Goal: Task Accomplishment & Management: Manage account settings

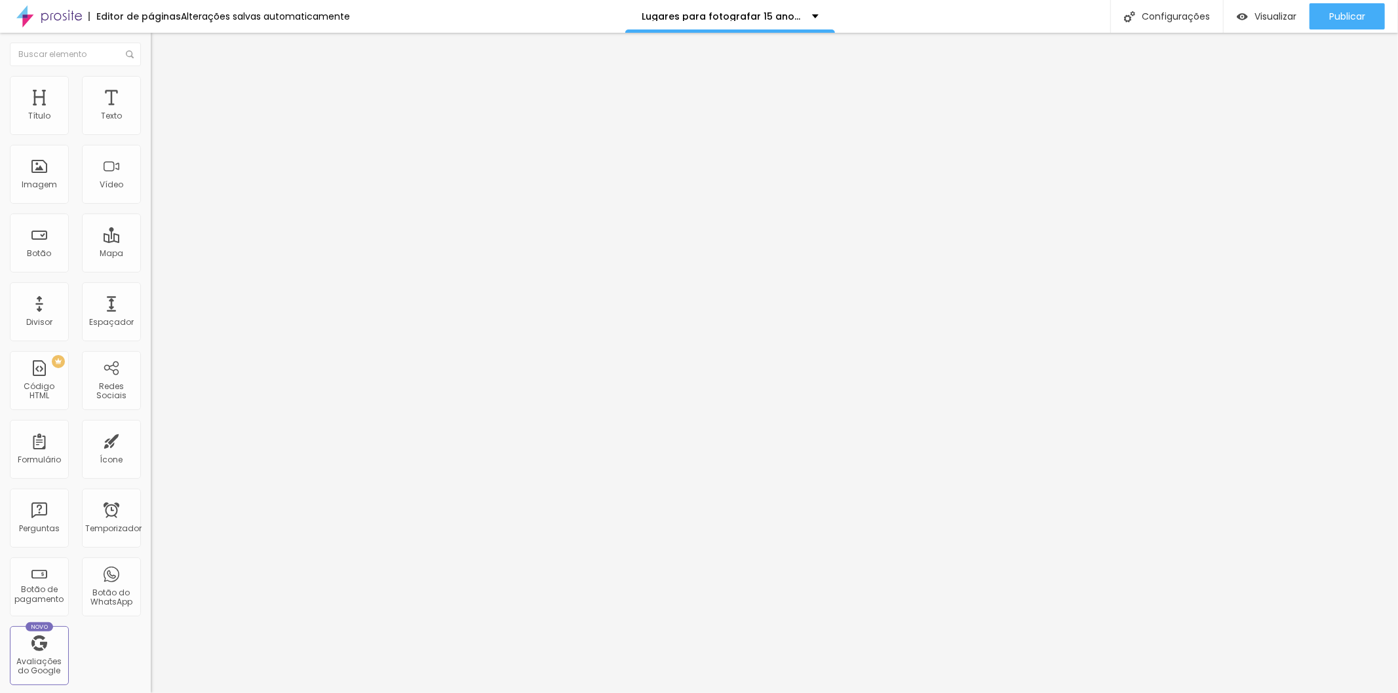
click at [163, 88] on font "Estilo" at bounding box center [173, 84] width 20 height 11
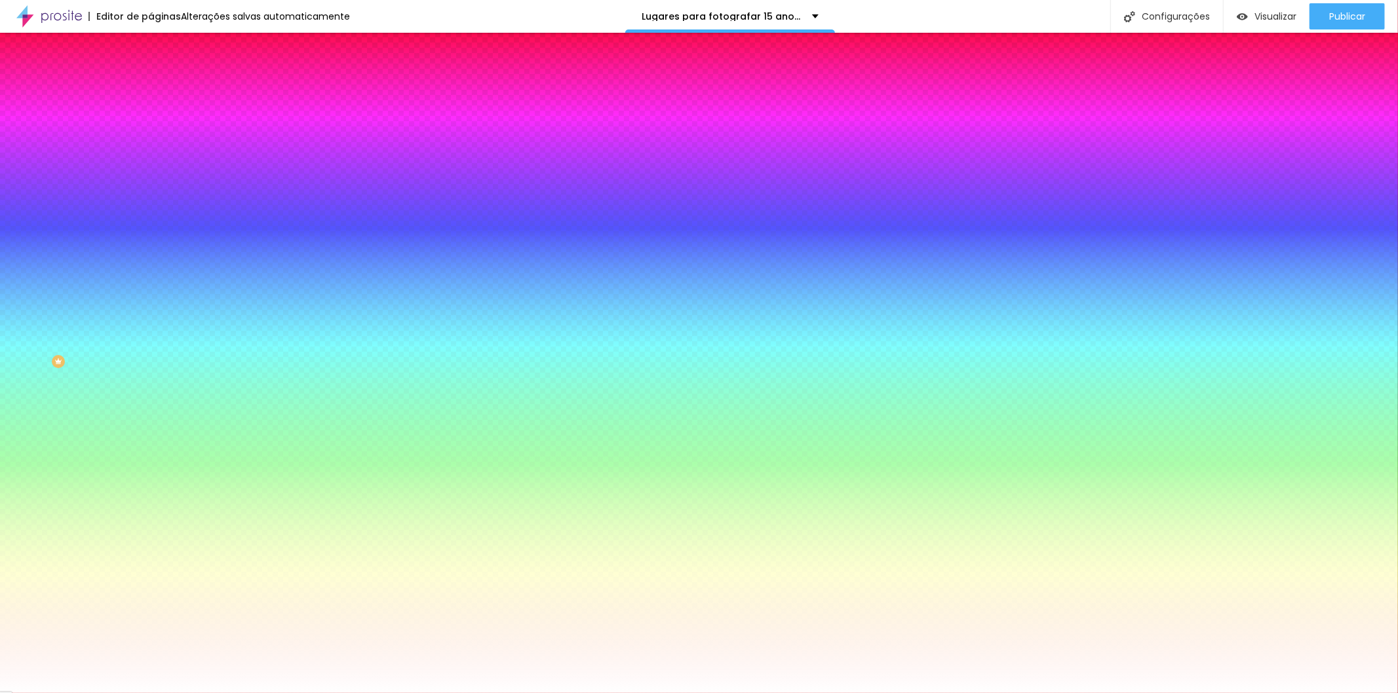
click at [159, 121] on font "Trocar imagem" at bounding box center [191, 114] width 64 height 11
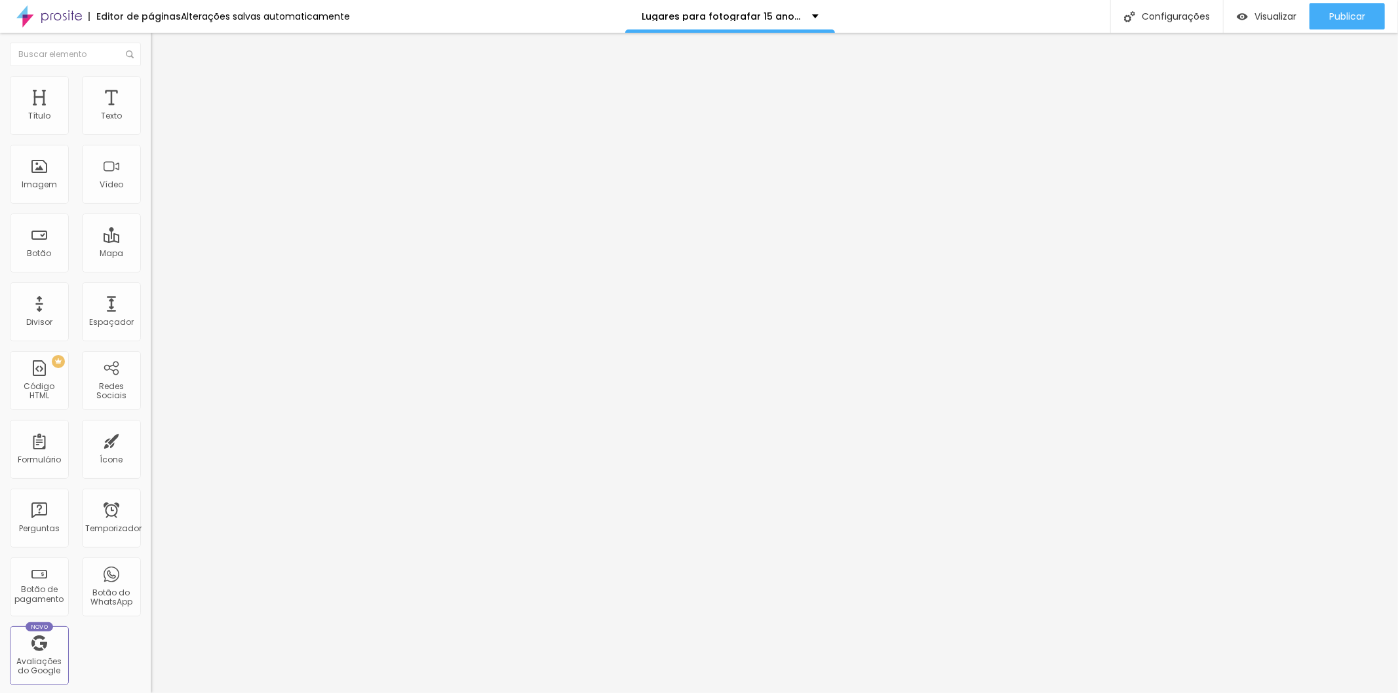
click at [163, 89] on font "Estilo" at bounding box center [173, 84] width 20 height 11
click at [163, 88] on font "Avançado" at bounding box center [184, 84] width 43 height 11
click at [151, 468] on input "text" at bounding box center [229, 474] width 157 height 13
paste input "https://fabiocarvalho1.alboompro.com/proof/s/livia-e-gabriel"
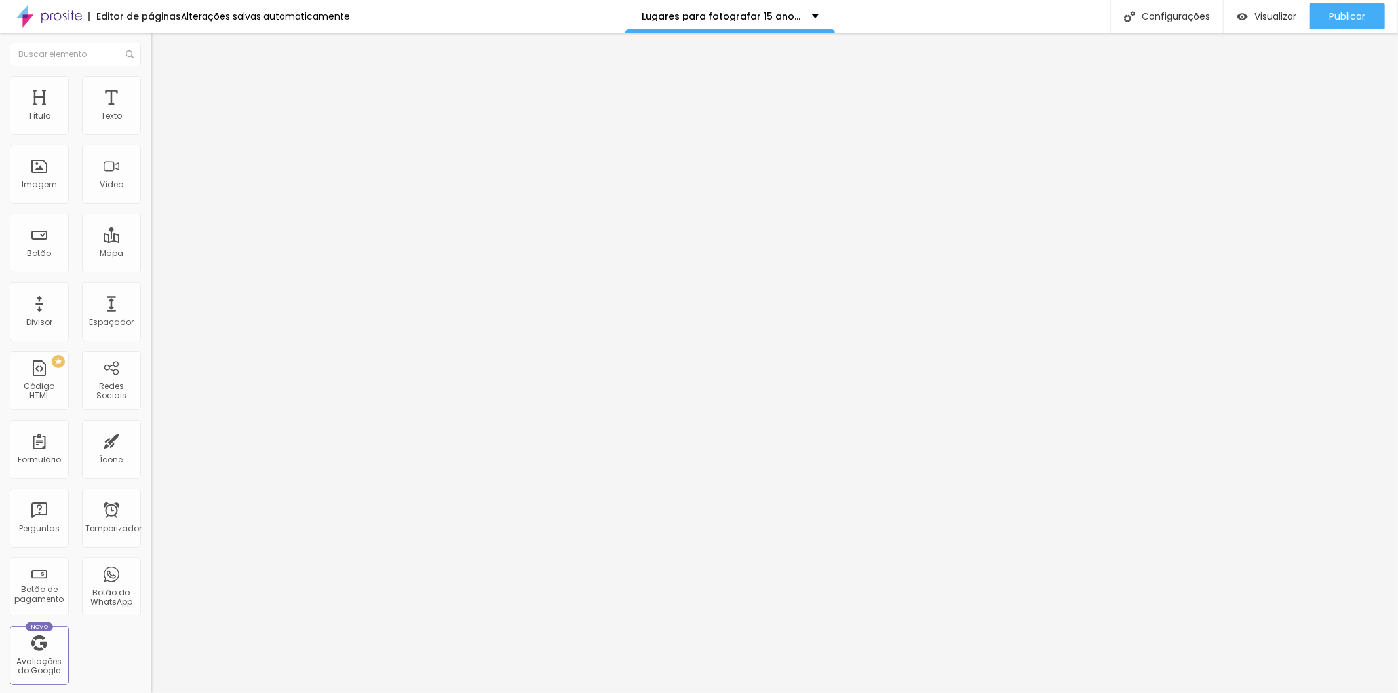
type input "https://fabiocarvalho1.alboompro.com/proof/s/livia-e-gabriel"
click at [1265, 15] on font "Visualizar" at bounding box center [1275, 16] width 42 height 13
click at [163, 89] on font "Avançado" at bounding box center [184, 84] width 43 height 11
click at [151, 505] on input "text" at bounding box center [229, 511] width 157 height 13
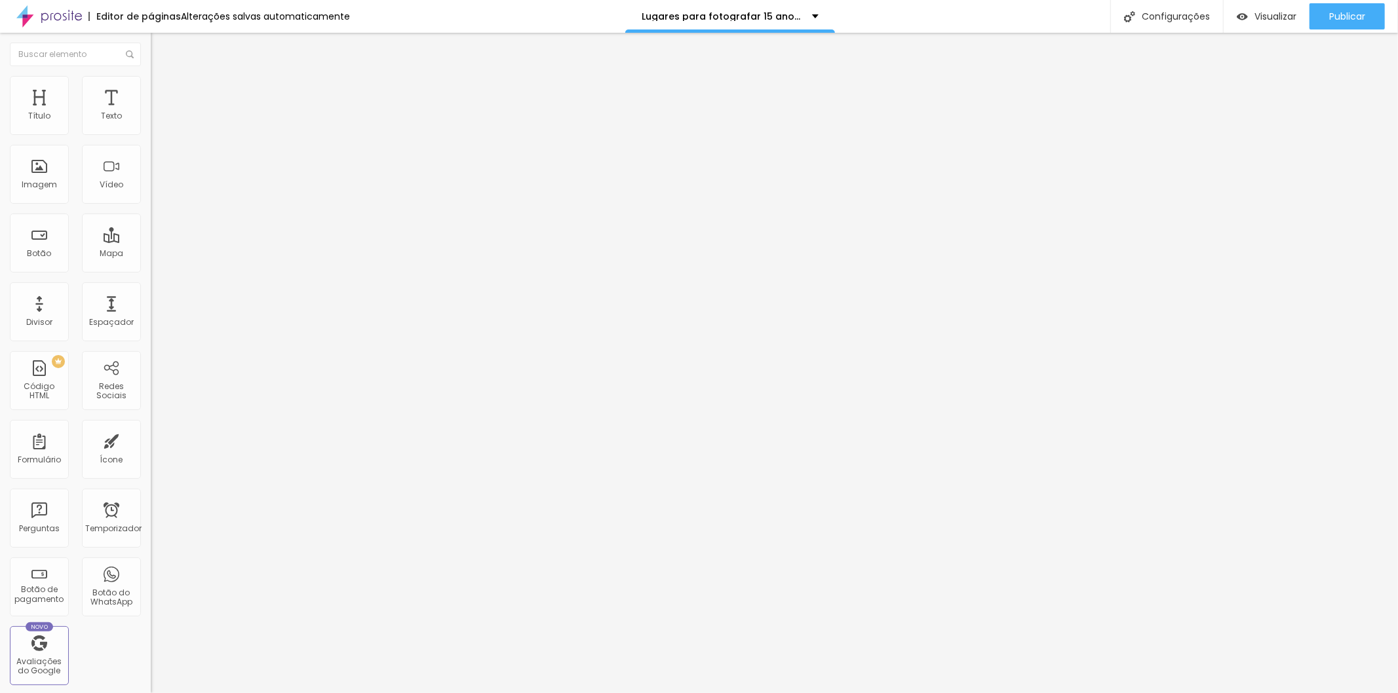
paste input "https://fabiocarvalho1.alboompro.com/proof/s/livia-e-gabriel"
type input "https://fabiocarvalho1.alboompro.com/proof/s/livia-e-gabriel"
click at [1341, 14] on font "Publicar" at bounding box center [1347, 16] width 36 height 13
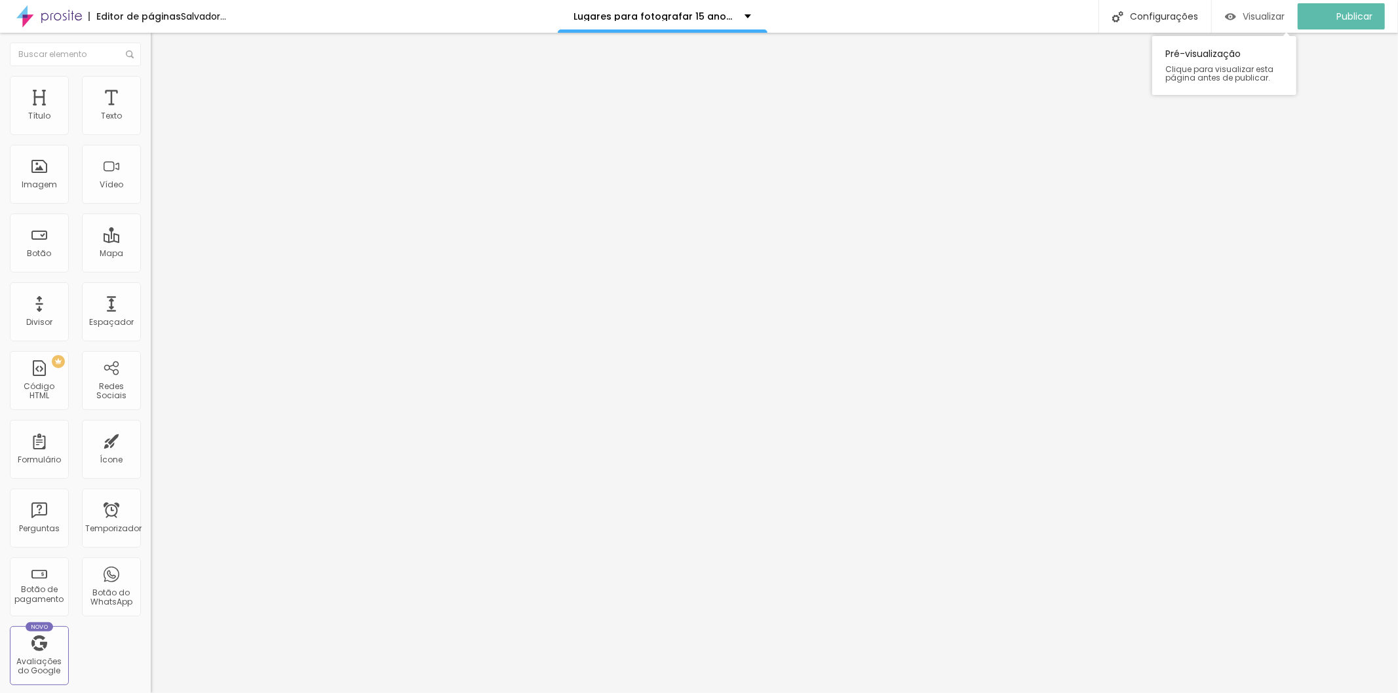
click at [1266, 16] on font "Visualizar" at bounding box center [1264, 16] width 42 height 13
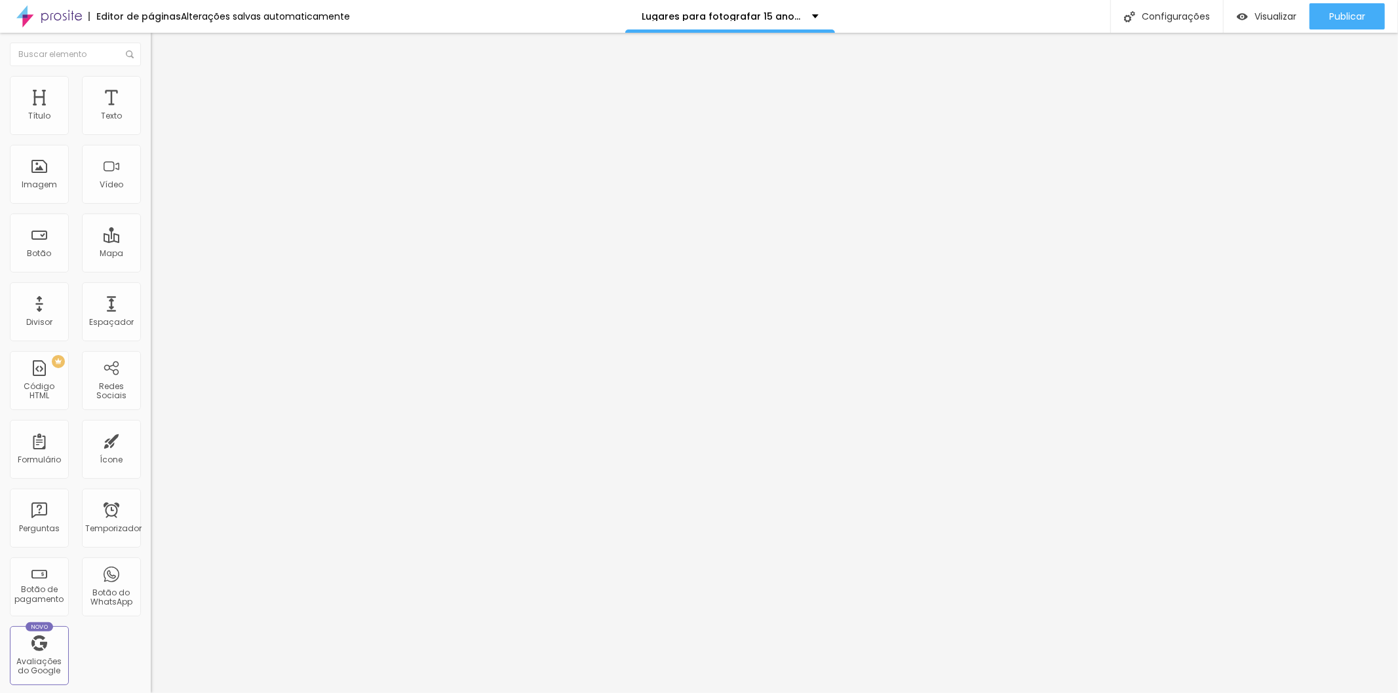
click at [163, 77] on font "Estilo" at bounding box center [173, 71] width 20 height 11
click at [163, 90] on font "Avançado" at bounding box center [184, 84] width 43 height 11
click at [151, 269] on input "https://" at bounding box center [229, 262] width 157 height 13
click at [151, 248] on div "Link" at bounding box center [226, 244] width 151 height 8
click at [151, 269] on input "https://" at bounding box center [229, 262] width 157 height 13
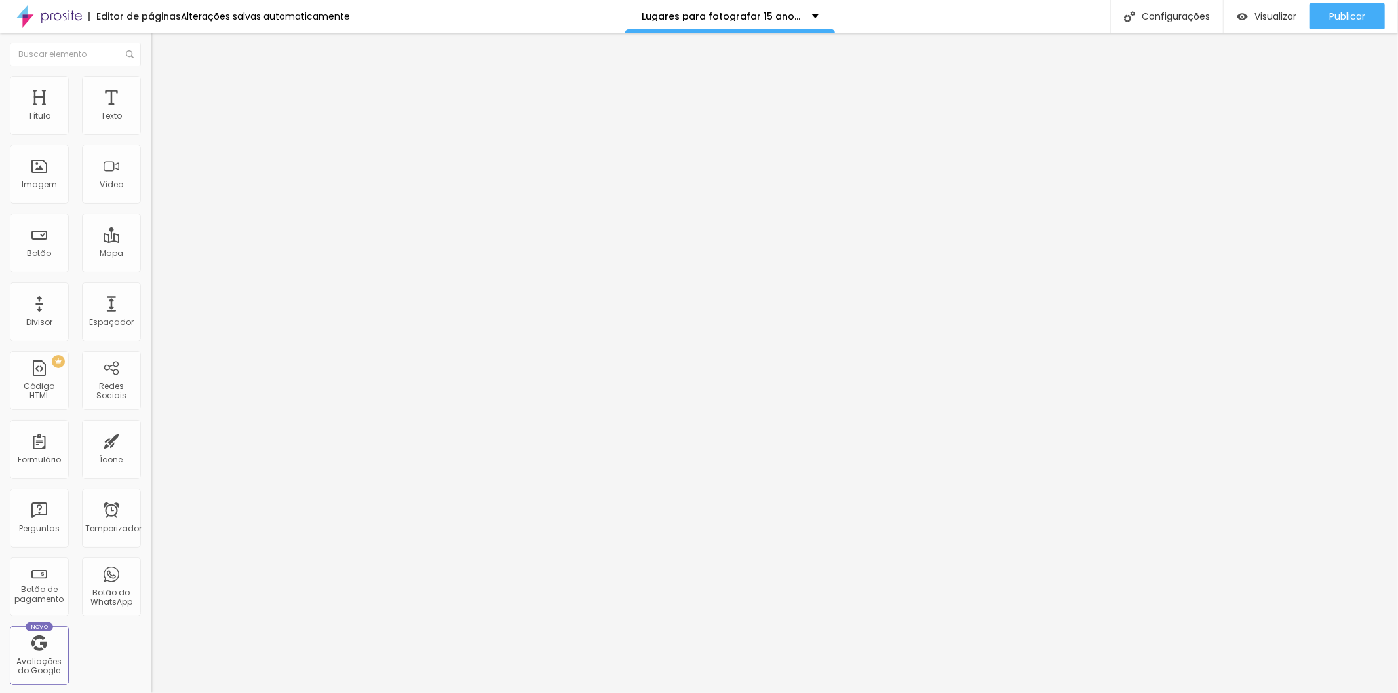
drag, startPoint x: 75, startPoint y: 349, endPoint x: 0, endPoint y: 357, distance: 75.8
click at [151, 300] on div "Trocar imagem Descrição da imagem (Alt) Alinhamento Proporção Cinema 16:9 Cinem…" at bounding box center [226, 200] width 151 height 197
paste input "fabiocarvalho1.alboompro.com/proof/s/livia-e-gabriel"
type input "https://fabiocarvalho1.alboompro.com/proof/s/livia-e-gabriel"
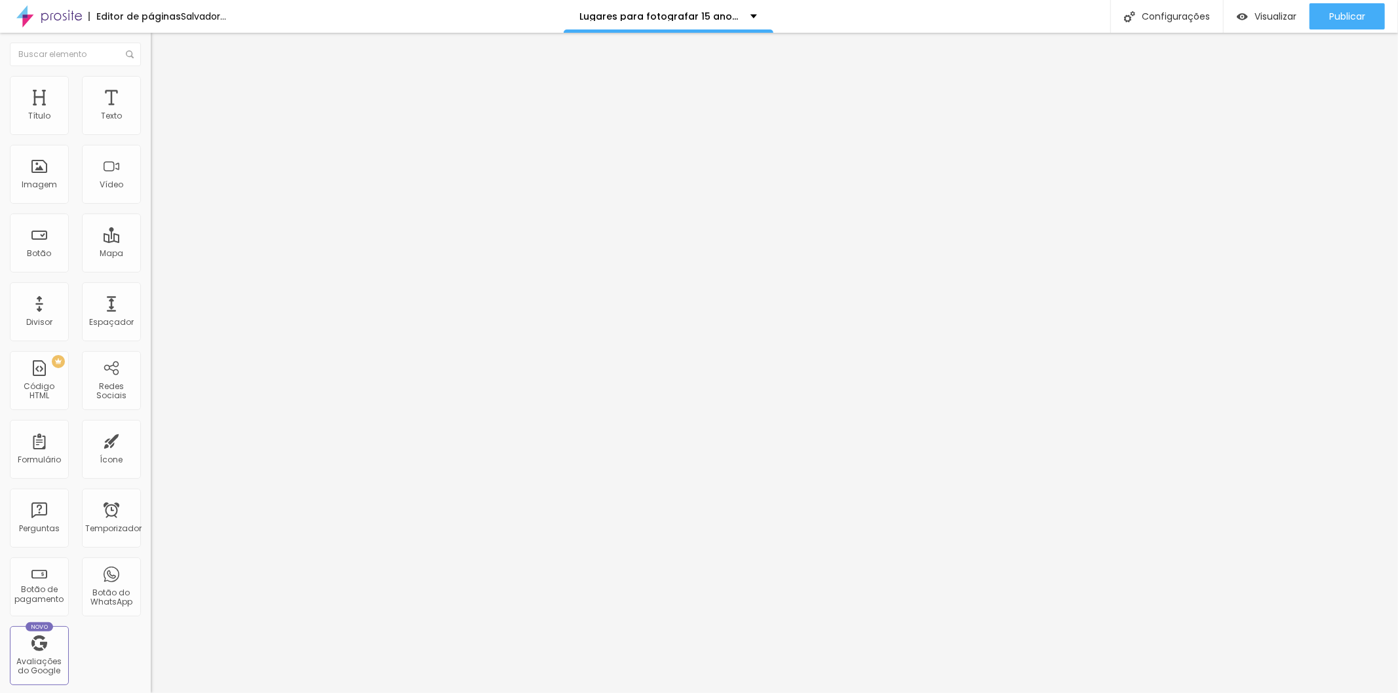
click at [151, 415] on div "Editar nulo Conteúdo Estilo Avançado Trocar imagem Descrição da imagem (Alt) Al…" at bounding box center [226, 363] width 151 height 661
click at [163, 92] on font "Avançado" at bounding box center [184, 97] width 43 height 11
click at [151, 83] on li "Estilo" at bounding box center [226, 82] width 151 height 13
click at [151, 76] on li "Conteúdo" at bounding box center [226, 69] width 151 height 13
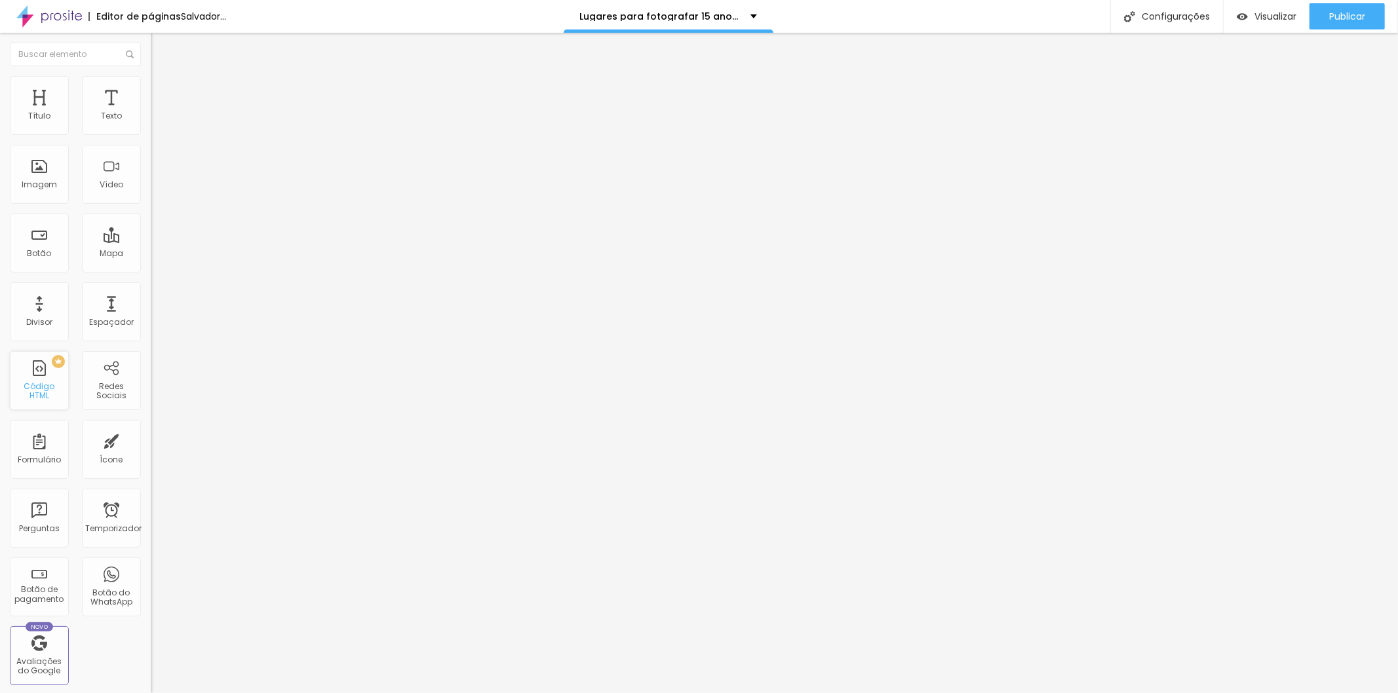
click at [41, 391] on font "Código HTML" at bounding box center [39, 391] width 31 height 20
click at [40, 378] on div "PREMIUM Código HTML" at bounding box center [39, 380] width 59 height 59
click at [151, 84] on img at bounding box center [157, 82] width 12 height 12
drag, startPoint x: 47, startPoint y: 197, endPoint x: 0, endPoint y: 199, distance: 47.3
click at [151, 199] on div "10 Espaço de cima 10 Espaço de baixo ID HTML https://fabiocarvalho1.alboompro.c…" at bounding box center [226, 364] width 151 height 551
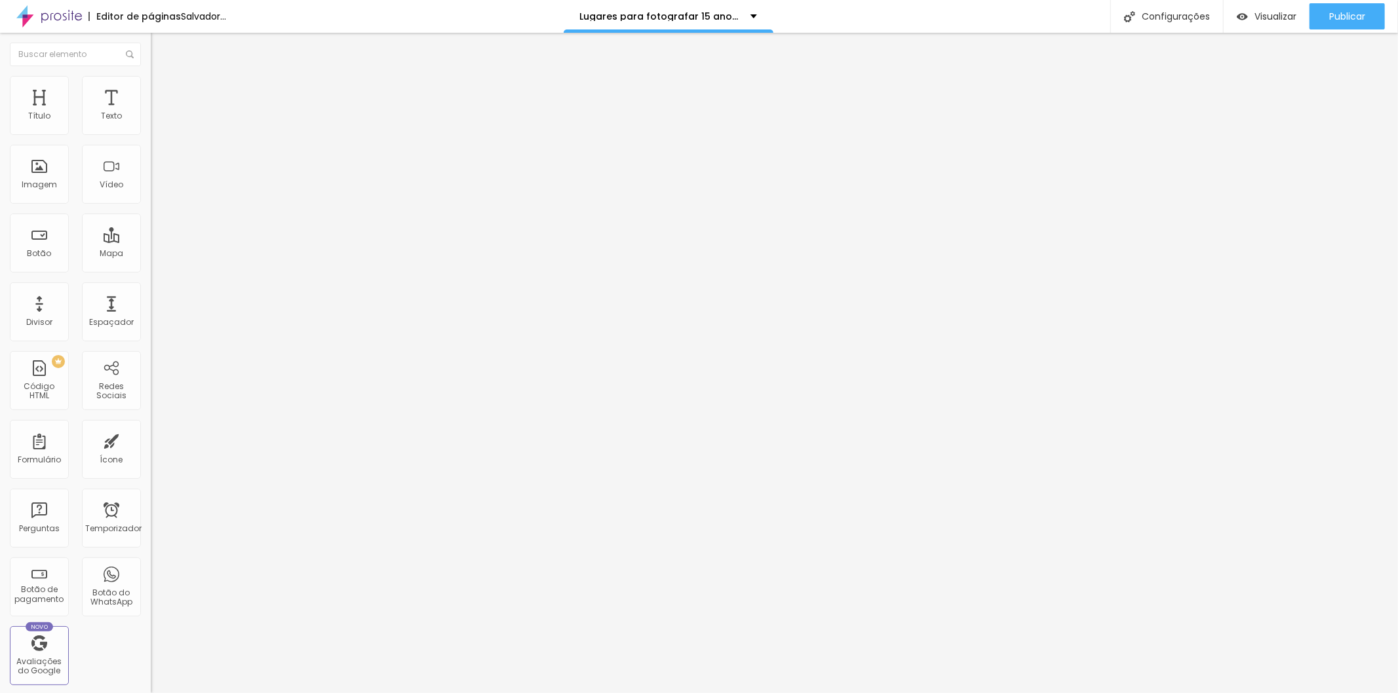
type input "fabiocarvalho1.alboompro.com/proof/s/livia-e-gabriel"
drag, startPoint x: 41, startPoint y: 243, endPoint x: 0, endPoint y: 243, distance: 40.6
click at [151, 243] on div "10 Espaço de cima 10 Espaço de baixo ID HTML fabiocarvalho1.alboompro.com/proof…" at bounding box center [226, 364] width 151 height 551
type input "fabiocarvalho1.alboompro.com/proof/s/livia-e-gabriel"
click at [1353, 14] on font "Publicar" at bounding box center [1347, 16] width 36 height 13
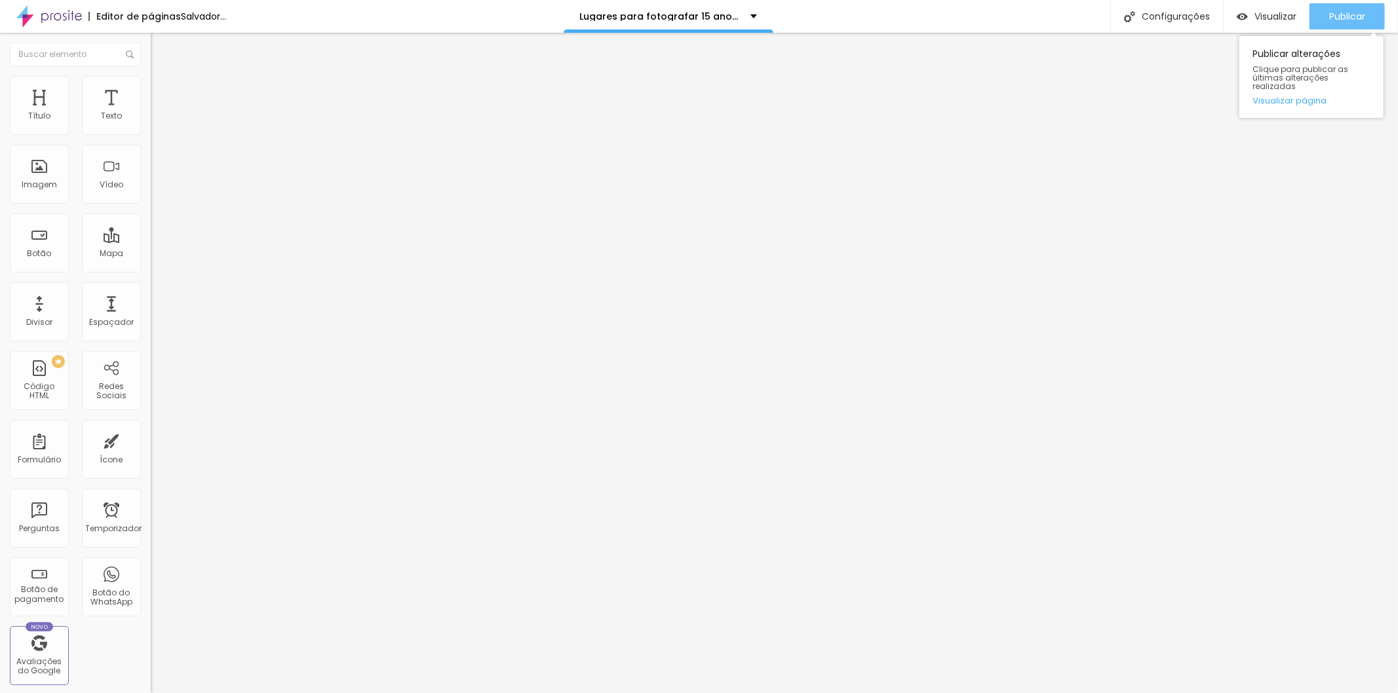
click at [1347, 14] on font "Publicar" at bounding box center [1347, 16] width 36 height 13
click at [1249, 14] on div "Visualizar" at bounding box center [1255, 16] width 60 height 11
click at [1348, 16] on font "Publicar" at bounding box center [1347, 16] width 36 height 13
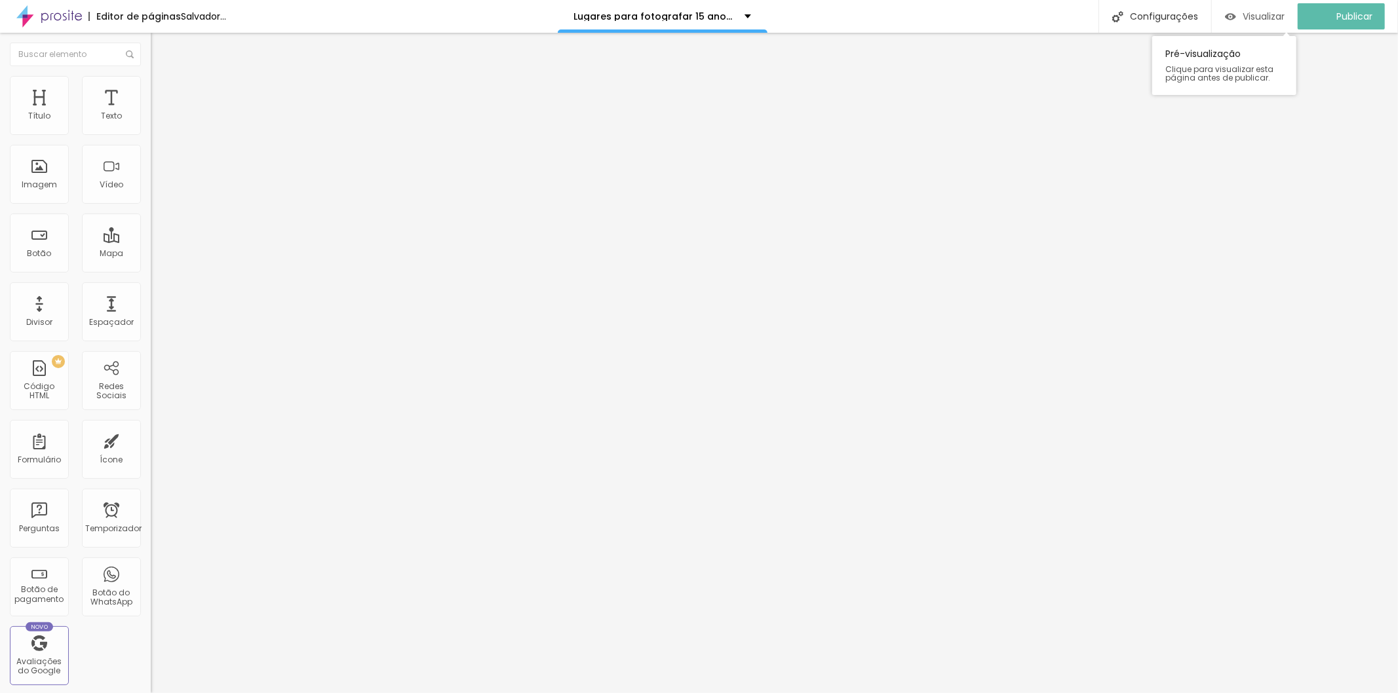
click at [1268, 16] on font "Visualizar" at bounding box center [1264, 16] width 42 height 13
click at [163, 88] on font "Avançado" at bounding box center [184, 84] width 43 height 11
click at [151, 76] on li "Estilo" at bounding box center [226, 69] width 151 height 13
click at [35, 376] on div "PREMIUM Código HTML" at bounding box center [39, 380] width 59 height 59
click at [40, 387] on font "Código HTML" at bounding box center [39, 391] width 31 height 20
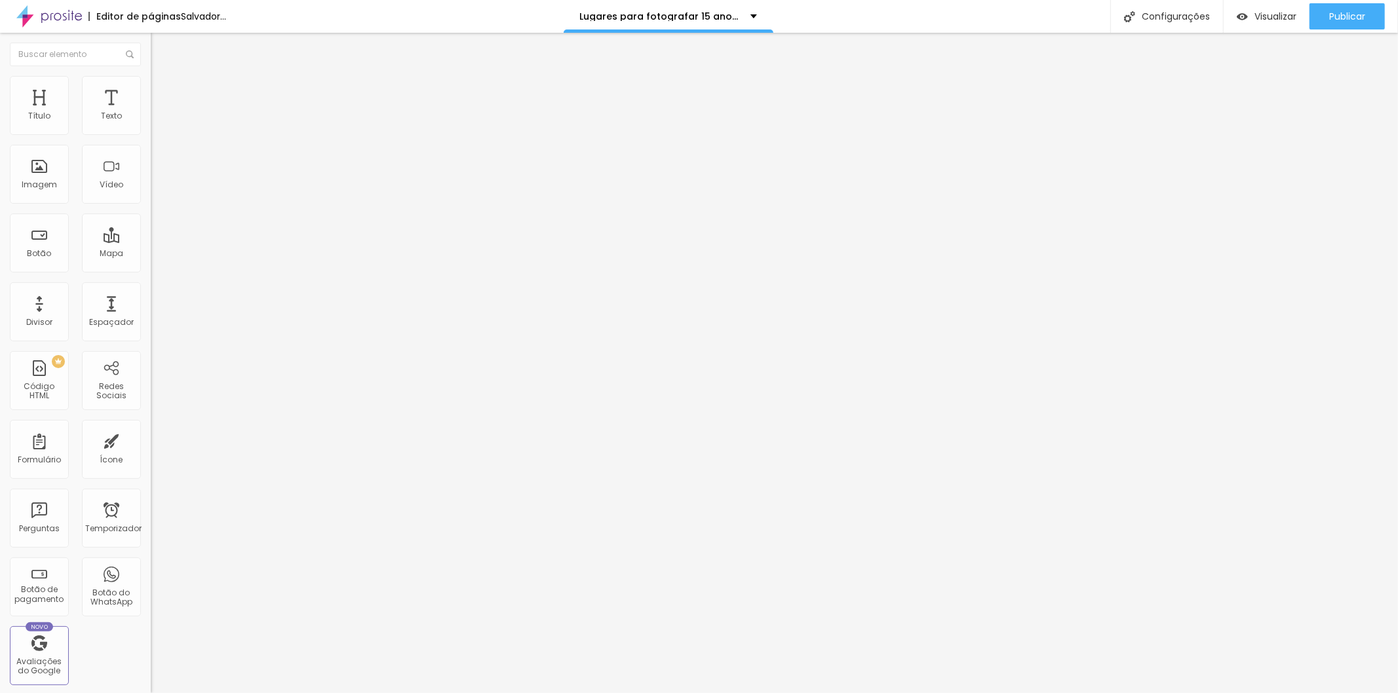
click at [151, 114] on div "0 caracteres" at bounding box center [226, 105] width 151 height 17
click at [151, 158] on div at bounding box center [226, 165] width 151 height 102
click at [151, 87] on li "Avançado" at bounding box center [226, 82] width 151 height 13
click at [163, 90] on font "Avançado" at bounding box center [184, 84] width 43 height 11
click at [151, 468] on input "fabiocarvalho1.alboompro.com/proof/s/livia-e-gabriel" at bounding box center [229, 474] width 157 height 13
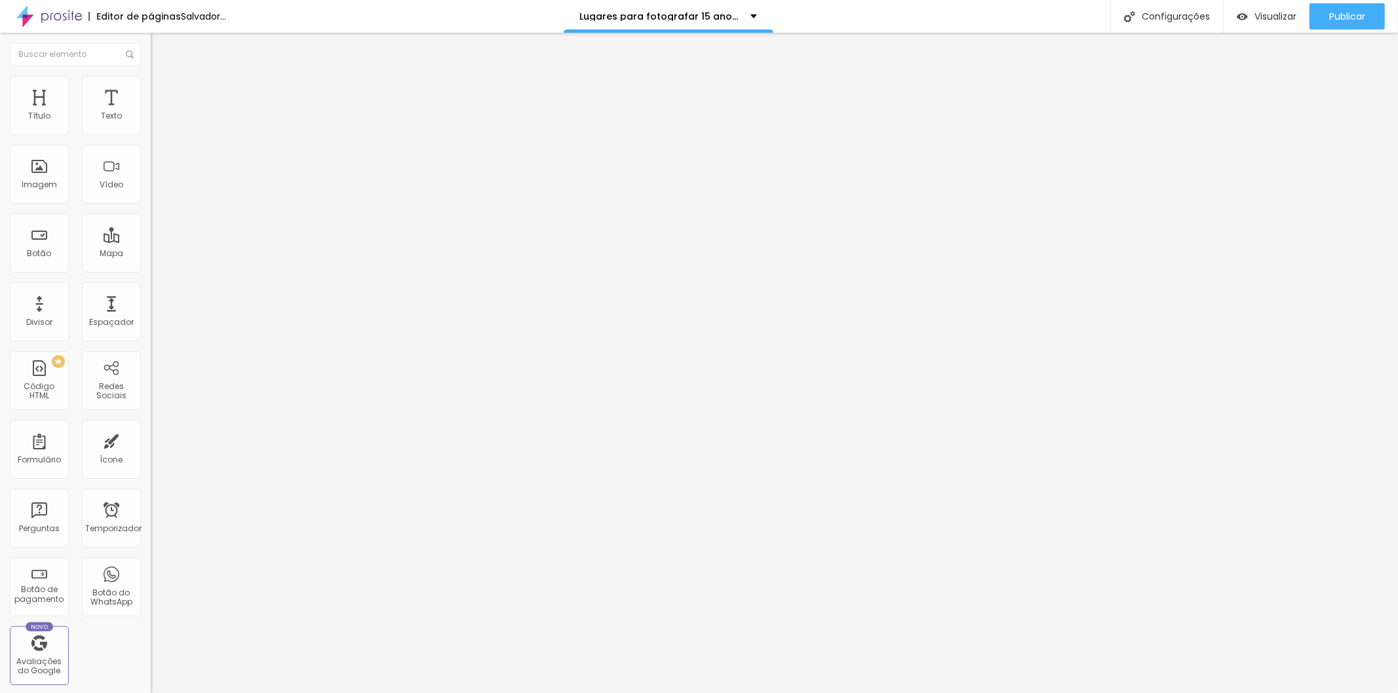
click at [151, 468] on input "fabiocarvalho1.alboompro.com/proof/s/livia-e-gabriel" at bounding box center [229, 474] width 157 height 13
paste input "https://www.fabiofotografia.com.br/portfolio/15-anos/1303822-isabela"
type input "https://www.fabiofotografia.com.br/portfolio/15-anos/1303822-isabela"
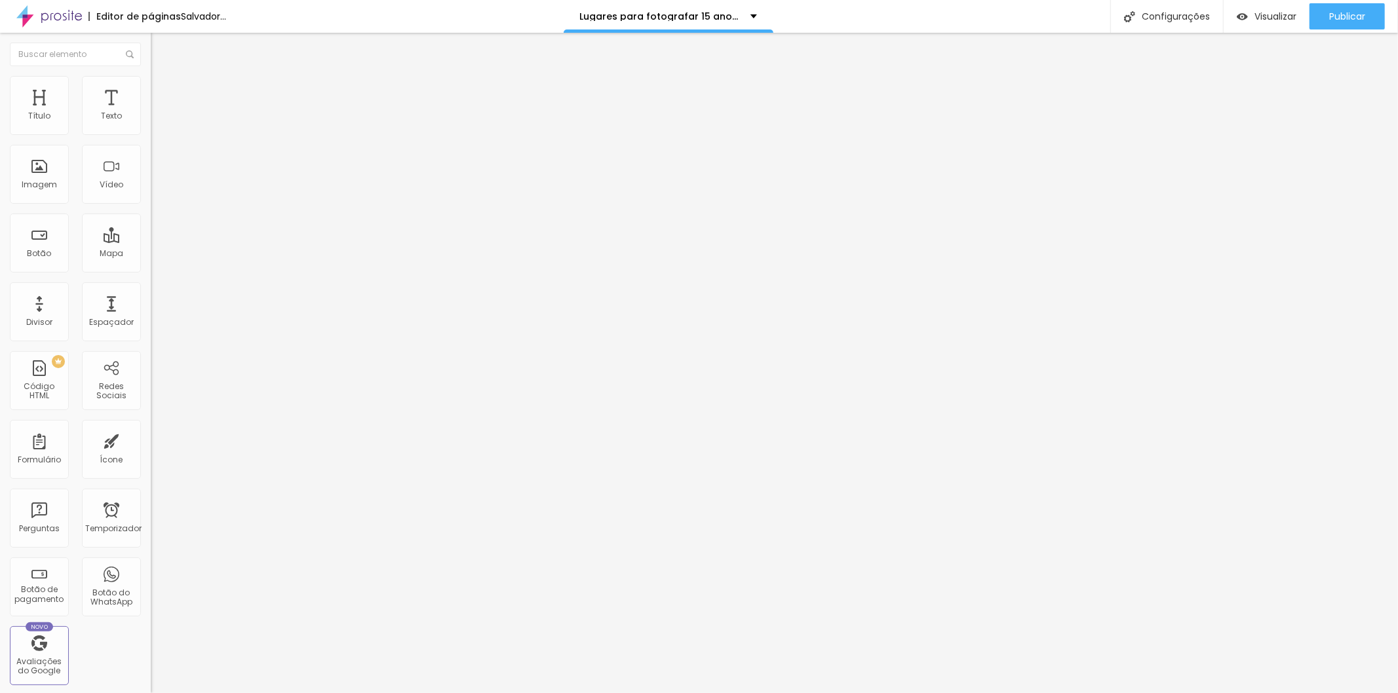
click at [151, 505] on input "fabiocarvalho1.alboompro.com/proof/s/livia-e-gabriel" at bounding box center [229, 511] width 157 height 13
paste input "https://www.fabiofotografia.com.br/portfolio/15-anos/1303822-isabela"
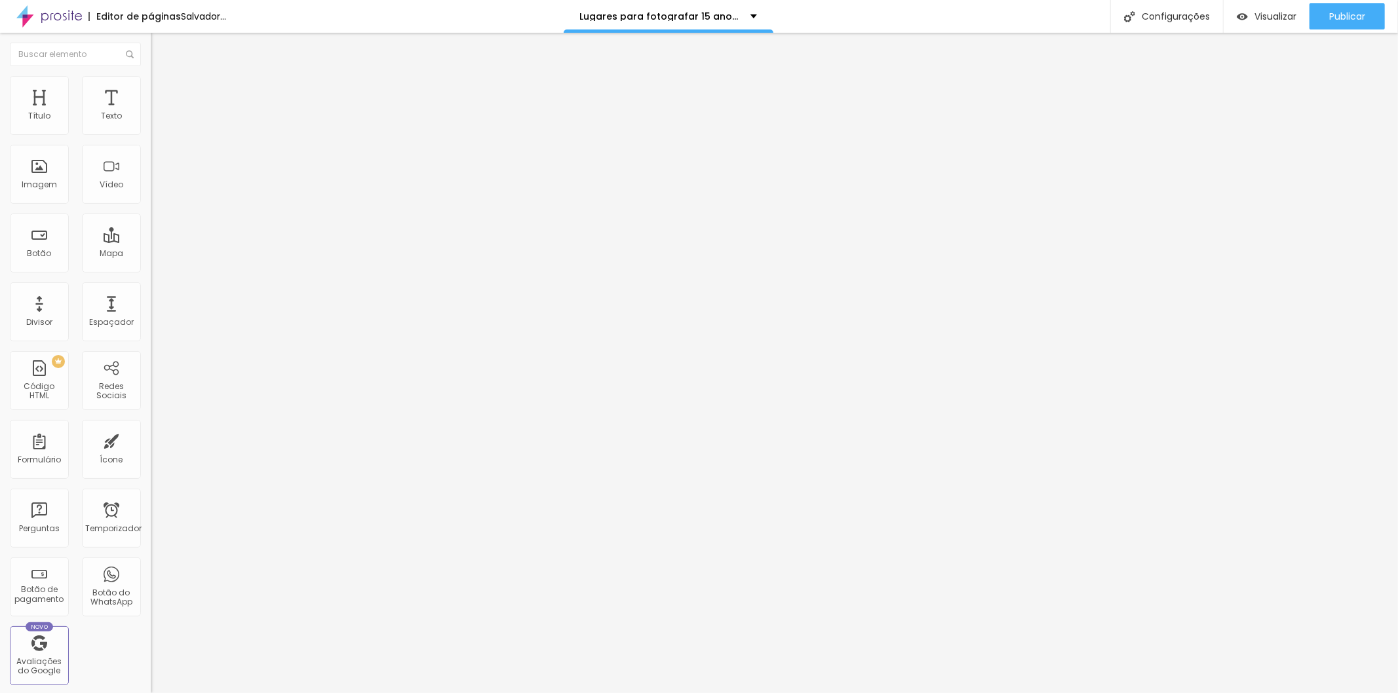
scroll to position [0, 161]
type input "https://www.fabiofotografia.com.br/portfolio/15-anos/1303822-isabela"
click at [151, 518] on div "Editar nulo Estilo Avançado 10 Espaço de cima 10 Espaço de baixo ID HTML https:…" at bounding box center [226, 363] width 151 height 661
click at [1342, 15] on font "Publicar" at bounding box center [1347, 16] width 36 height 13
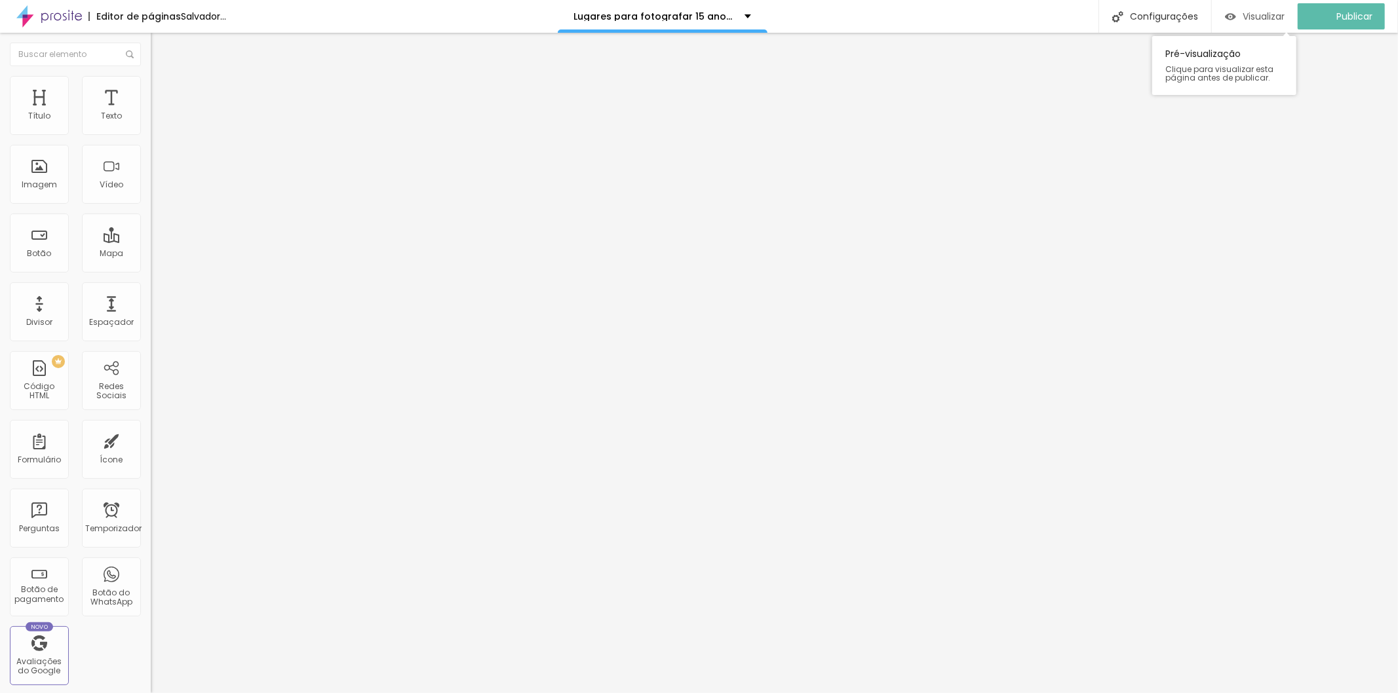
click at [1258, 16] on font "Visualizar" at bounding box center [1264, 16] width 42 height 13
click at [151, 85] on li "Avançado" at bounding box center [226, 82] width 151 height 13
click at [163, 89] on font "Avançado" at bounding box center [184, 84] width 43 height 11
click at [163, 77] on font "Estilo" at bounding box center [173, 71] width 20 height 11
click at [151, 124] on font "Título 2" at bounding box center [172, 115] width 43 height 16
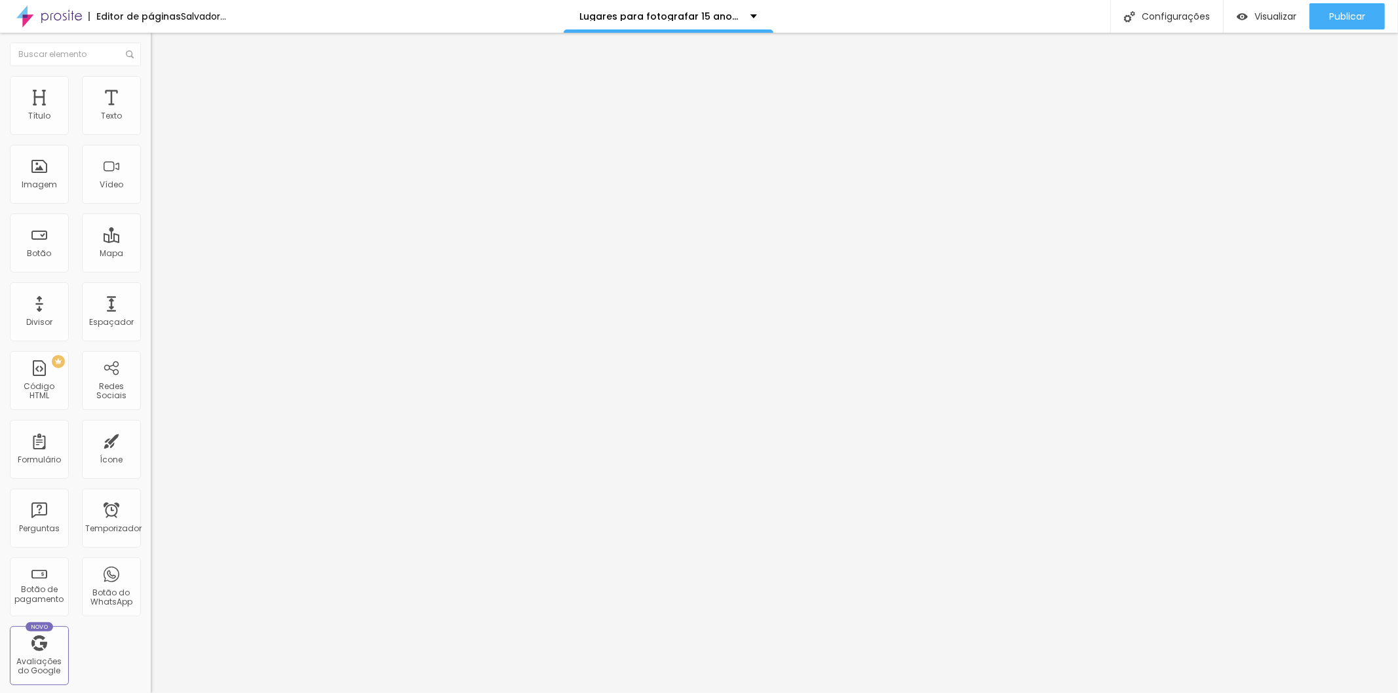
click at [151, 113] on font "Título 1" at bounding box center [173, 103] width 44 height 18
click at [151, 134] on font "Título 3" at bounding box center [170, 126] width 38 height 15
click at [151, 113] on font "Título 1" at bounding box center [173, 103] width 44 height 18
click at [89, 109] on div "Texto" at bounding box center [111, 105] width 59 height 59
click at [101, 114] on font "Texto" at bounding box center [111, 115] width 21 height 11
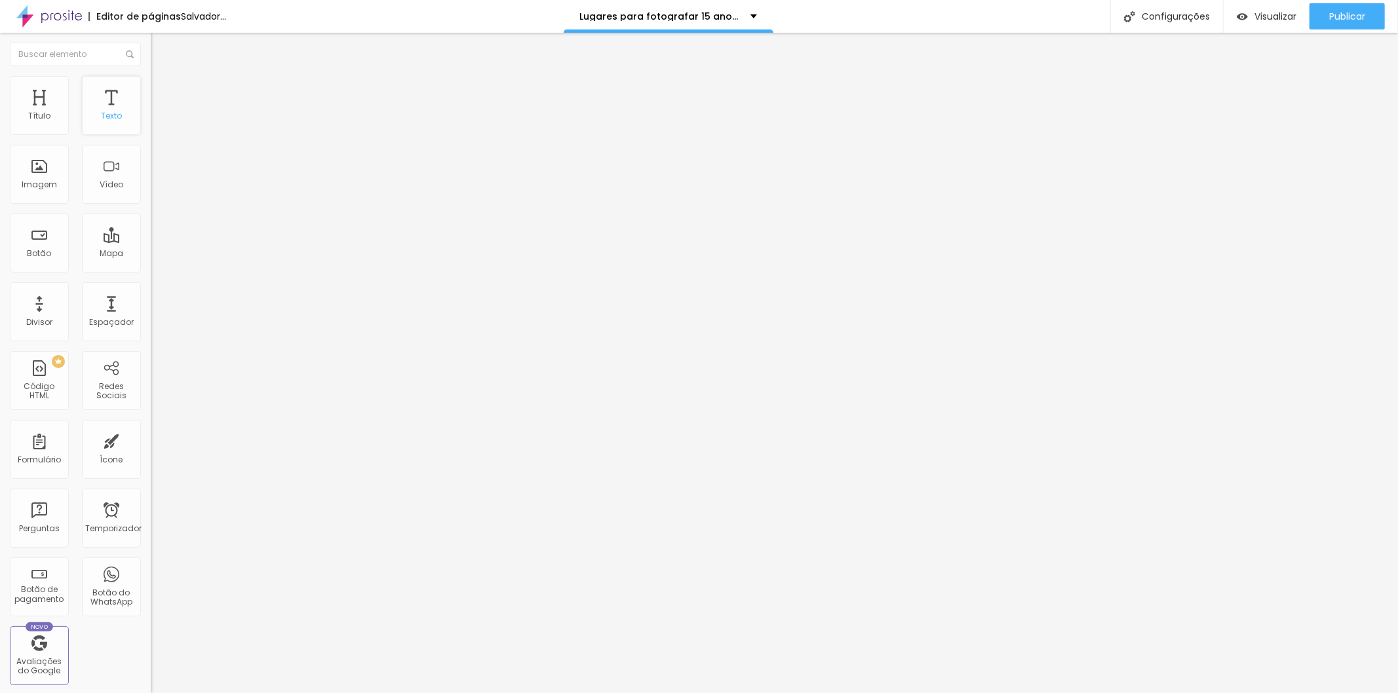
click at [101, 114] on font "Texto" at bounding box center [111, 115] width 21 height 11
click at [103, 117] on font "Texto" at bounding box center [111, 115] width 21 height 11
click at [151, 83] on li "Avançado" at bounding box center [226, 82] width 151 height 13
click at [151, 77] on li "Avançado" at bounding box center [226, 82] width 151 height 13
click at [1150, 16] on font "Configurações" at bounding box center [1176, 16] width 68 height 13
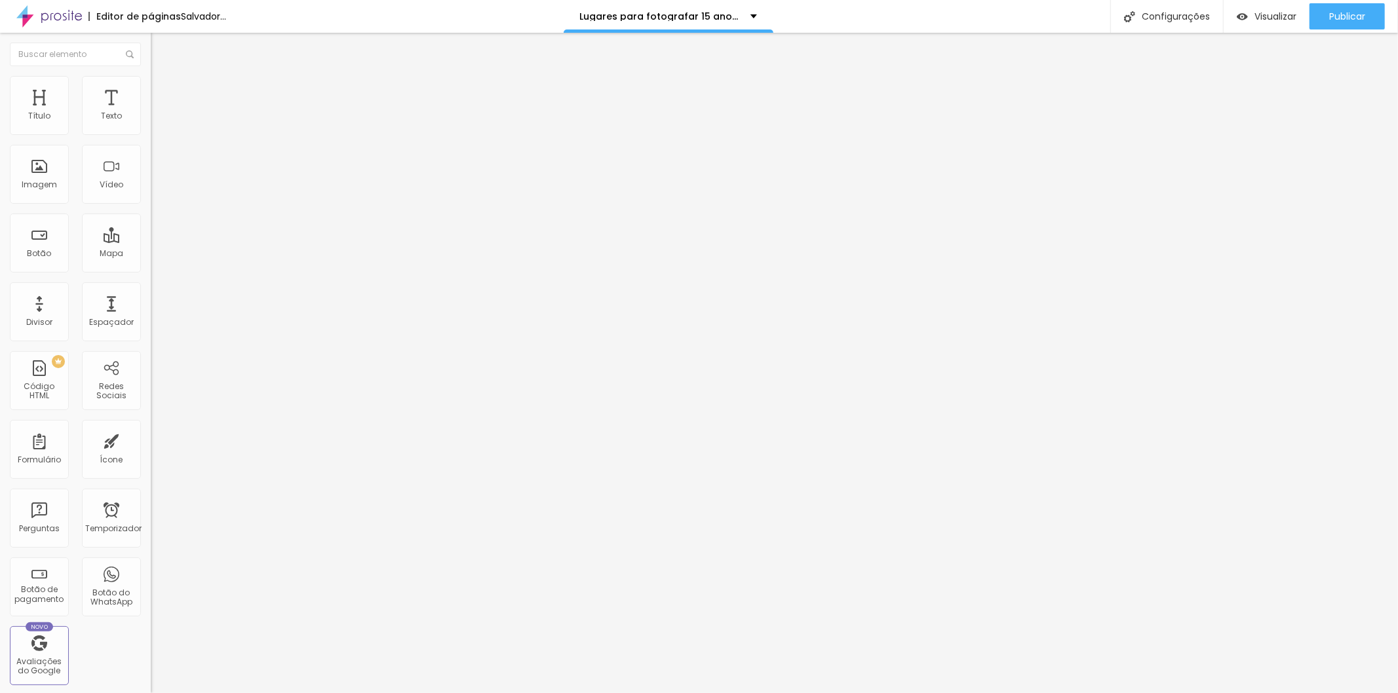
click at [1257, 15] on font "Visualizar" at bounding box center [1275, 16] width 42 height 13
click at [163, 88] on font "Avançado" at bounding box center [184, 84] width 43 height 11
click at [151, 468] on input "https://www.fabiofotografia.com.br/portfolio/15-anos/1303822-isabela" at bounding box center [229, 474] width 157 height 13
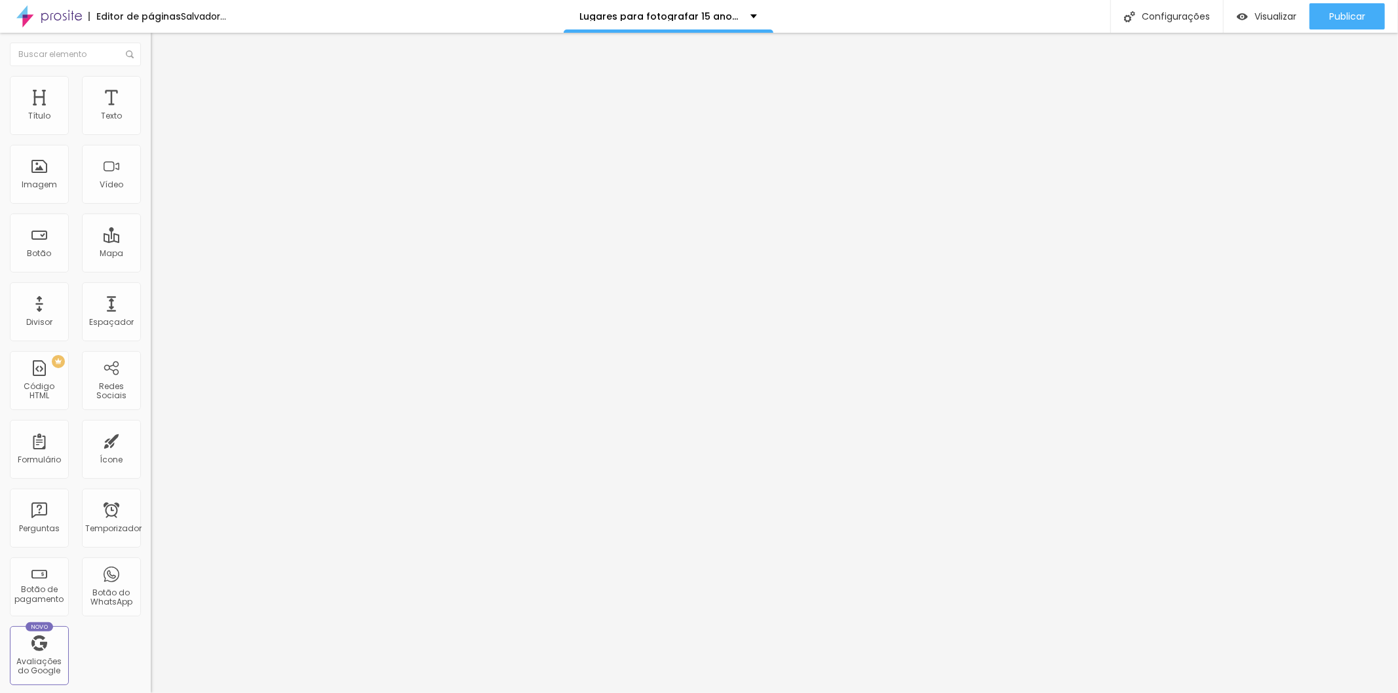
click at [151, 468] on input "https://www.fabiofotografia.com.br/portfolio/15-anos/1303822-isabela" at bounding box center [229, 474] width 157 height 13
click at [151, 528] on div "Editar nulo Estilo Avançado 10 Espaço de cima 10 Espaço de baixo ID HTML Classe…" at bounding box center [226, 363] width 151 height 661
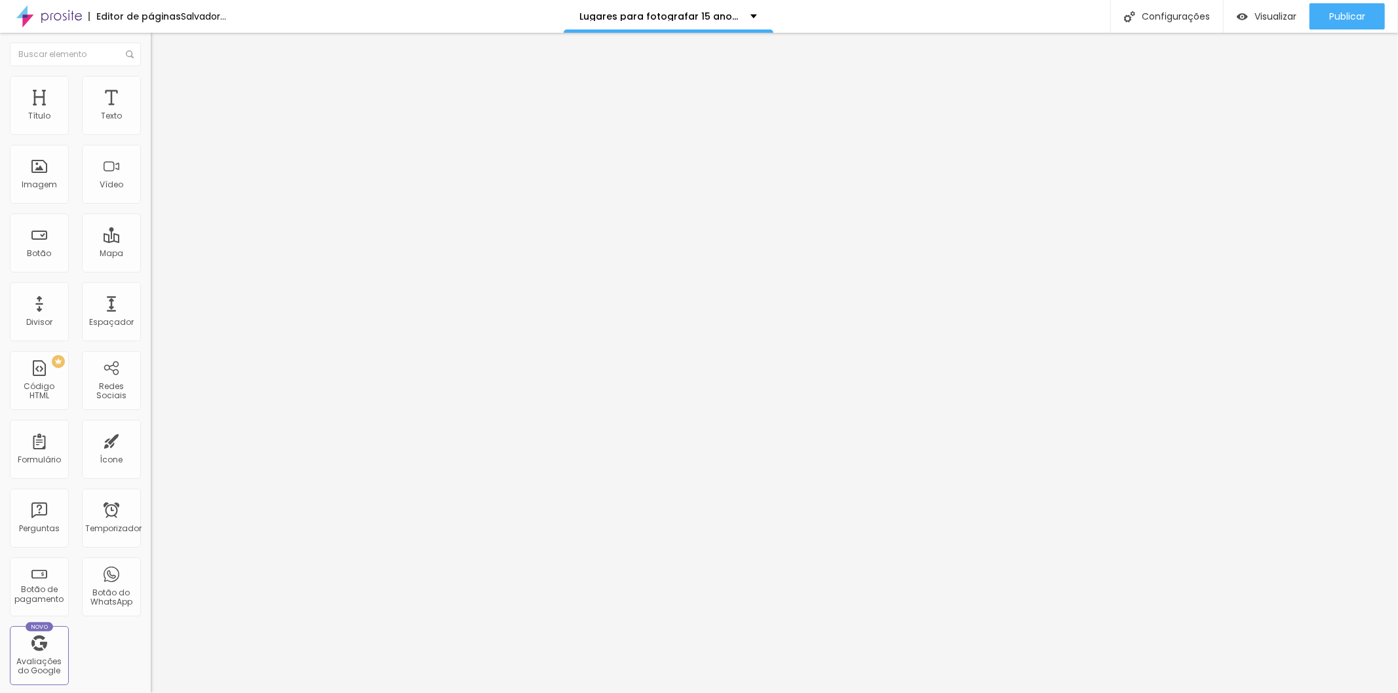
click at [151, 505] on input "https://www.fabiofotografia.com.br/portfolio/15-anos/1303822-isabela" at bounding box center [229, 511] width 157 height 13
click at [163, 77] on font "Estilo" at bounding box center [173, 71] width 20 height 11
click at [151, 86] on ul "Estilo Avançado" at bounding box center [226, 76] width 151 height 26
click at [1337, 10] on font "Publicar" at bounding box center [1347, 16] width 36 height 13
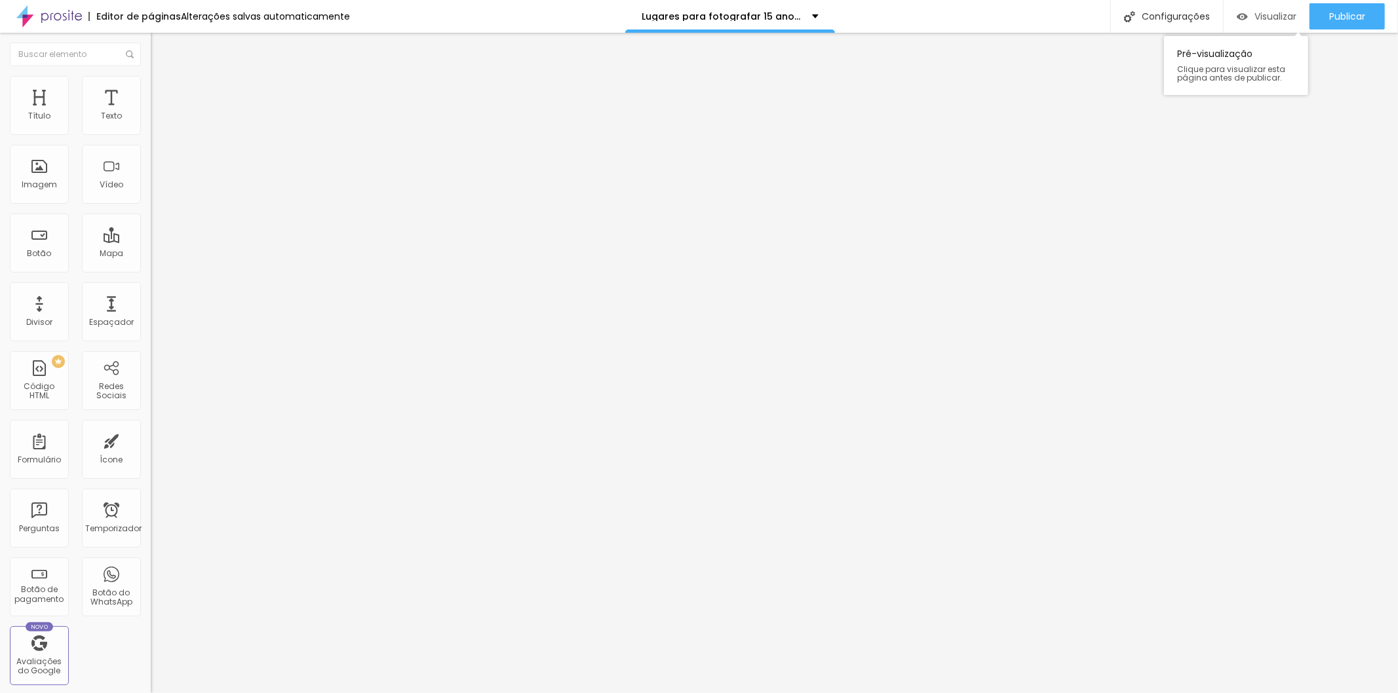
click at [1281, 18] on font "Visualizar" at bounding box center [1275, 16] width 42 height 13
click at [1245, 14] on img "button" at bounding box center [1242, 16] width 11 height 11
click at [163, 90] on font "Avançado" at bounding box center [184, 84] width 43 height 11
click at [151, 468] on input "[URL][DOMAIN_NAME]" at bounding box center [229, 474] width 157 height 13
drag, startPoint x: 13, startPoint y: 197, endPoint x: 21, endPoint y: 195, distance: 8.0
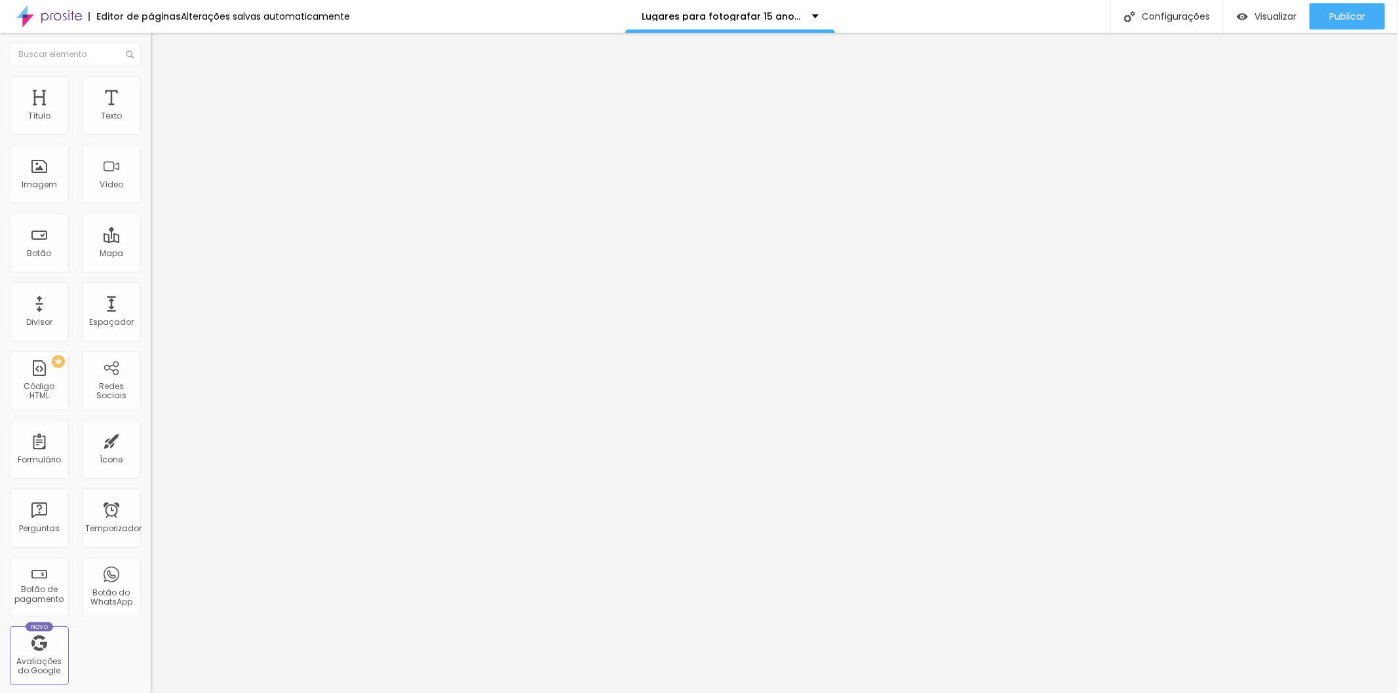
click at [151, 468] on input "https://fabiocarvalho1.alboompro.com/proof/s/livia-e-gabriel" at bounding box center [229, 474] width 157 height 13
click at [1264, 16] on font "Visualizar" at bounding box center [1275, 16] width 42 height 13
click at [163, 88] on font "Avançado" at bounding box center [184, 84] width 43 height 11
click at [151, 468] on input "[URL][DOMAIN_NAME]" at bounding box center [229, 474] width 157 height 13
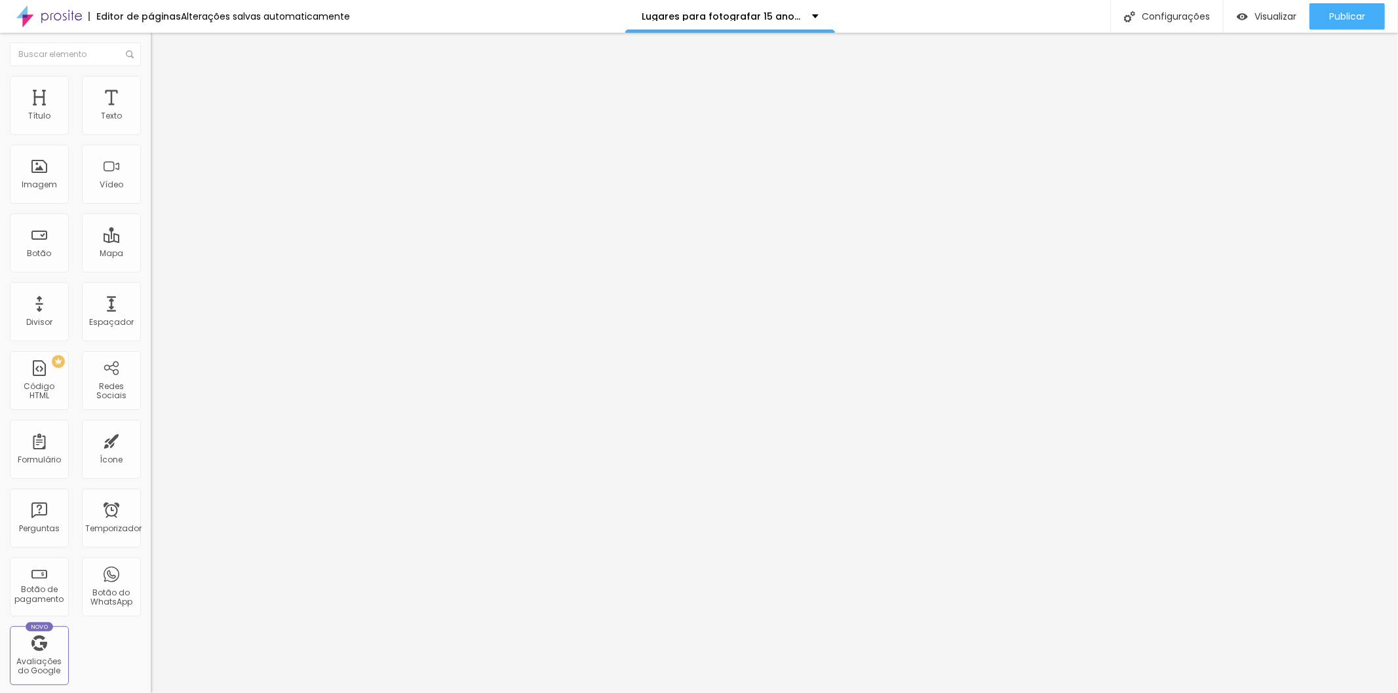
click at [151, 468] on input "[URL][DOMAIN_NAME]" at bounding box center [229, 474] width 157 height 13
click at [151, 505] on input "[URL][DOMAIN_NAME]" at bounding box center [229, 511] width 157 height 13
click at [151, 505] on input "https://fabiocarvalho1.alboompro.com/proof/s/livia-e-gabriel" at bounding box center [229, 511] width 157 height 13
click at [151, 87] on li "Avançado" at bounding box center [226, 82] width 151 height 13
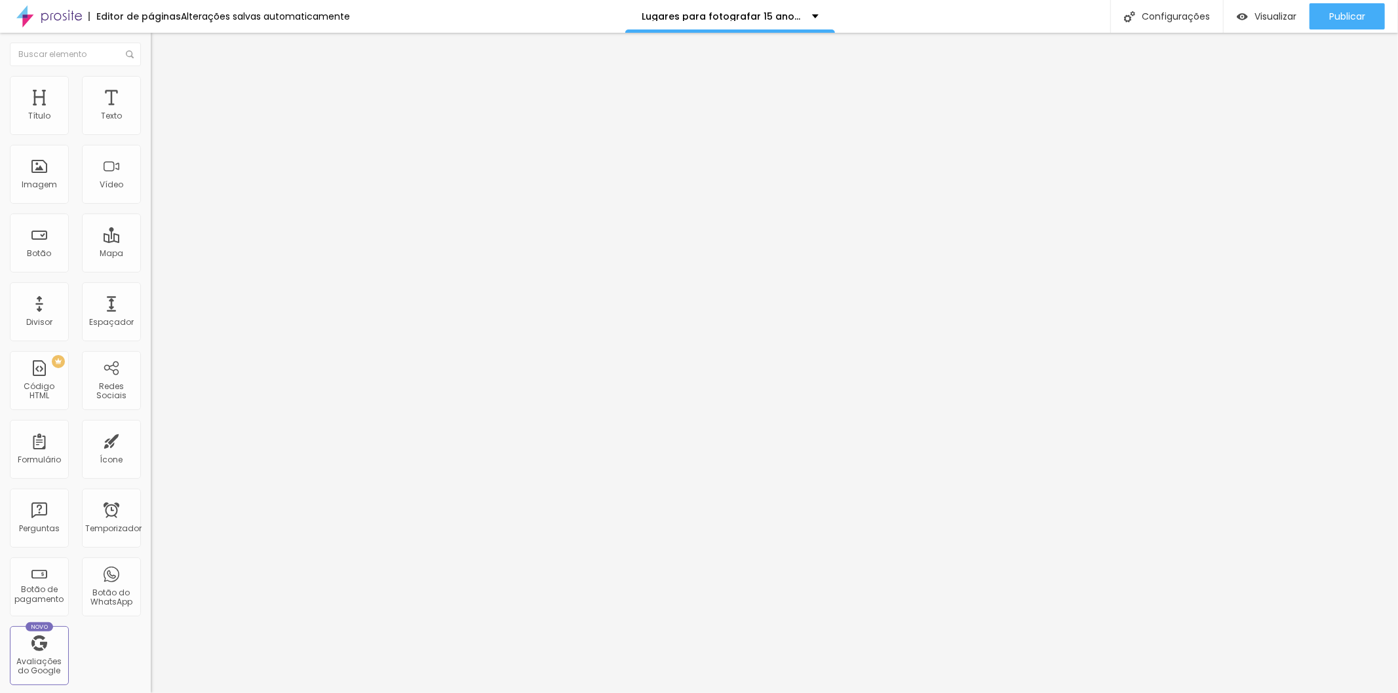
click at [163, 90] on font "Avançado" at bounding box center [184, 84] width 43 height 11
click at [151, 468] on input "https://fabiocarvalho1.alboompro.com/proof/s/livia-e-gabriel" at bounding box center [229, 474] width 157 height 13
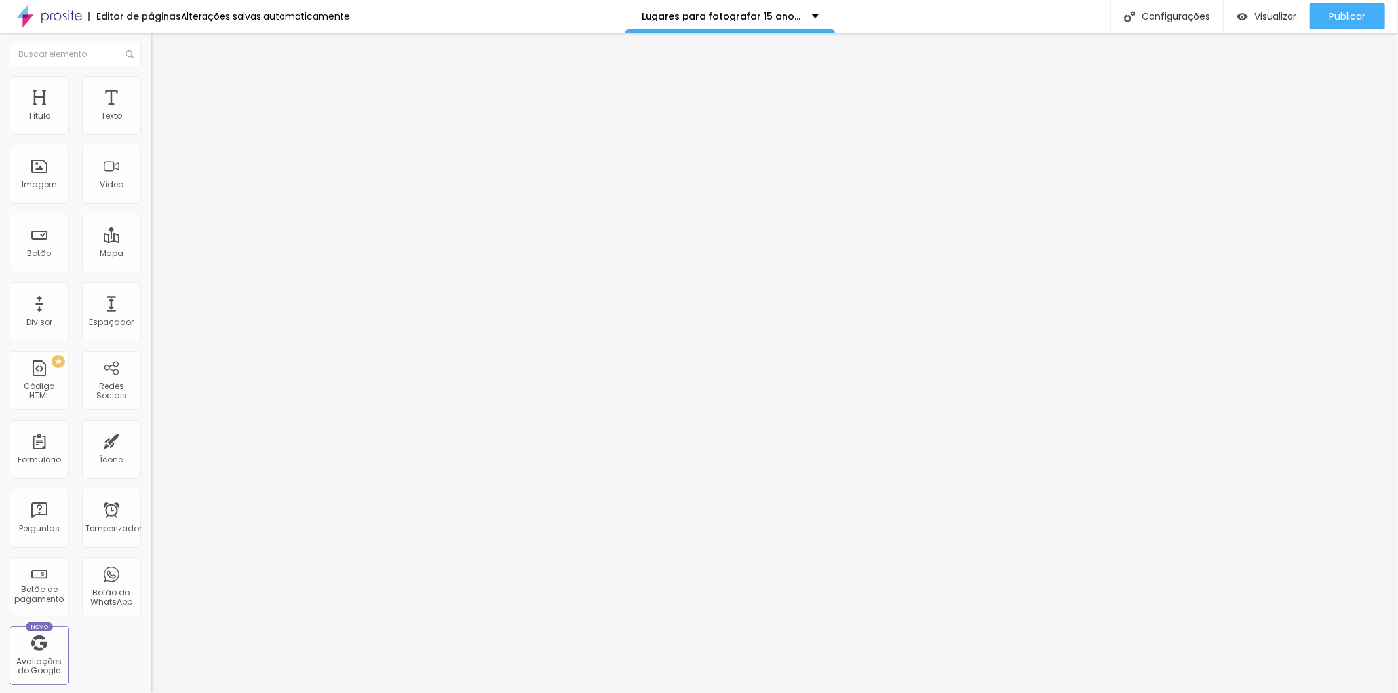
click at [151, 468] on input "https://fabiocarvalho1.alboompro.com/proof/s/livia-e-gabriel" at bounding box center [229, 474] width 157 height 13
click at [151, 269] on input "https://" at bounding box center [229, 263] width 157 height 13
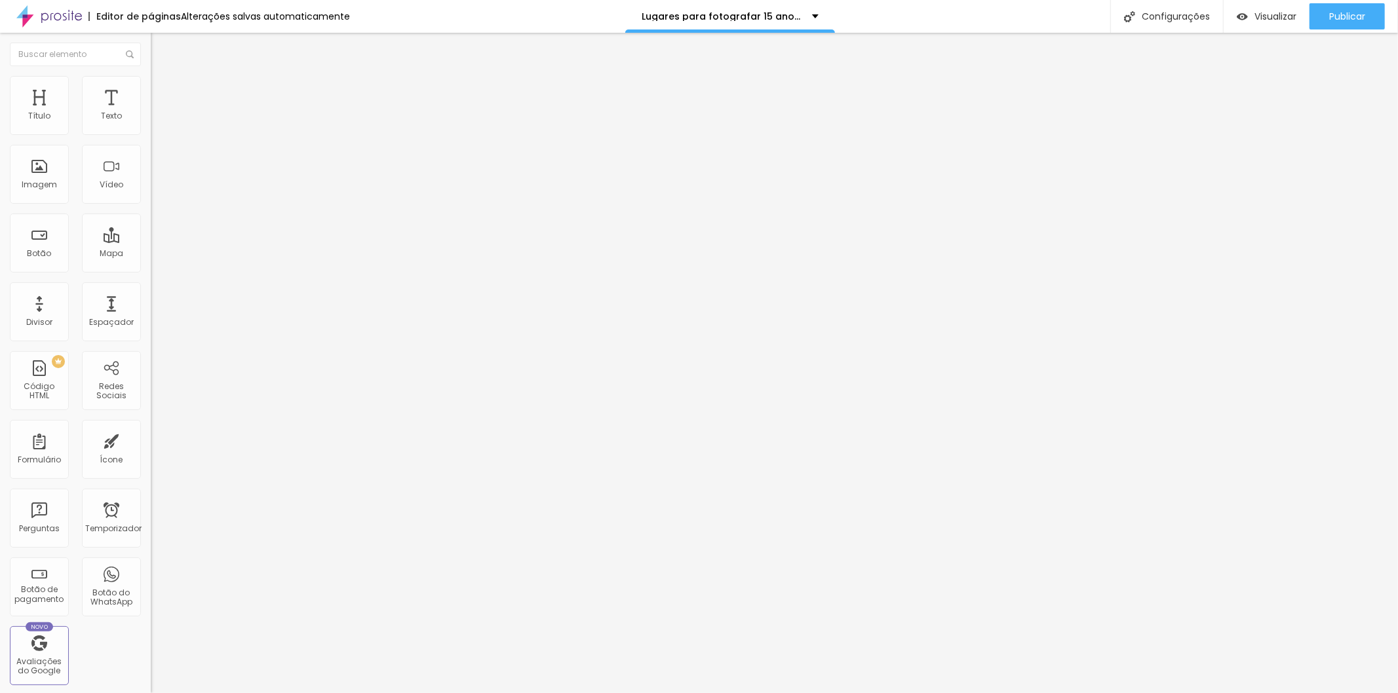
paste input "https://fabiocarvalho1.alboompro.com/proof/s/livia-e-gabriel"
type input "https://fabiocarvalho1.alboompro.com/proof/s/livia-e-gabriel"
drag, startPoint x: 48, startPoint y: 147, endPoint x: 3, endPoint y: 152, distance: 45.5
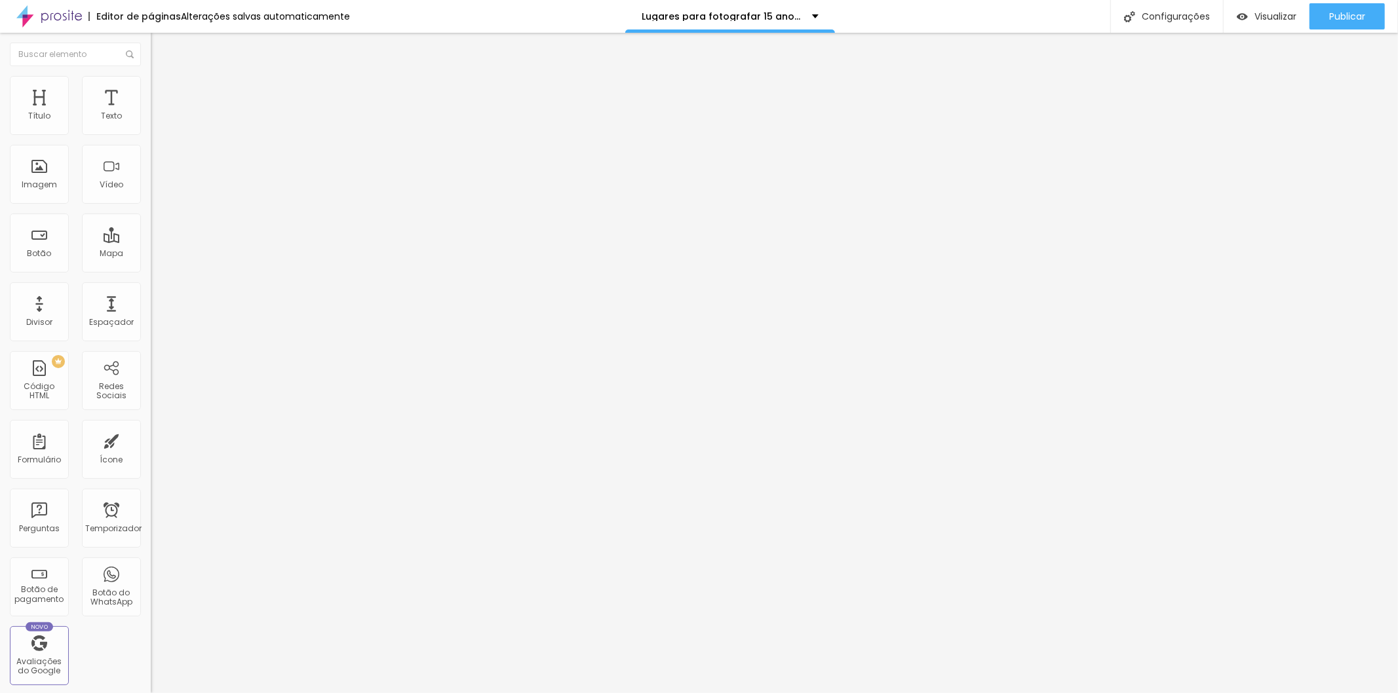
click at [151, 152] on div "Texto Click me Alinhamento Tamanho Normal Pequeno Normal Grande Link URL https:…" at bounding box center [226, 197] width 151 height 191
type input "Abrir Galeria"
click at [151, 204] on font "Normal" at bounding box center [165, 200] width 29 height 11
click at [151, 213] on div "Pequeno" at bounding box center [226, 209] width 151 height 8
click at [151, 82] on img at bounding box center [157, 82] width 12 height 12
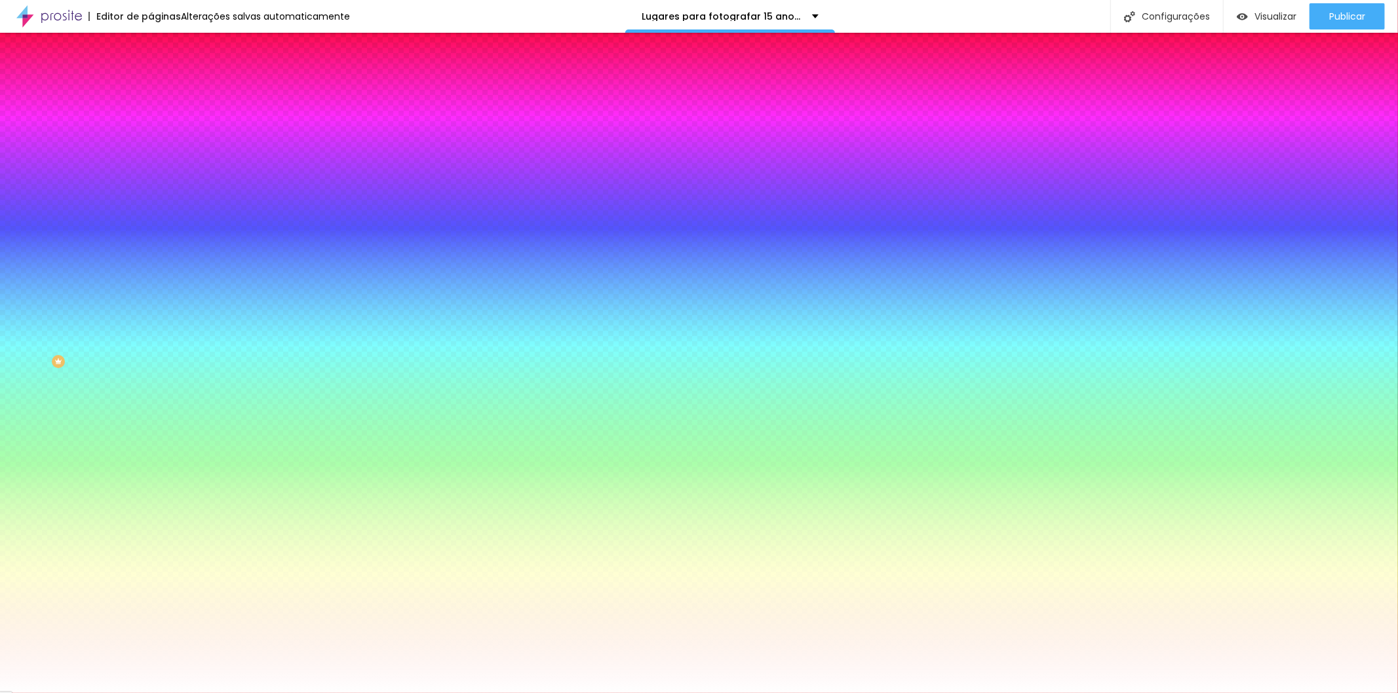
click at [151, 89] on img at bounding box center [157, 95] width 12 height 12
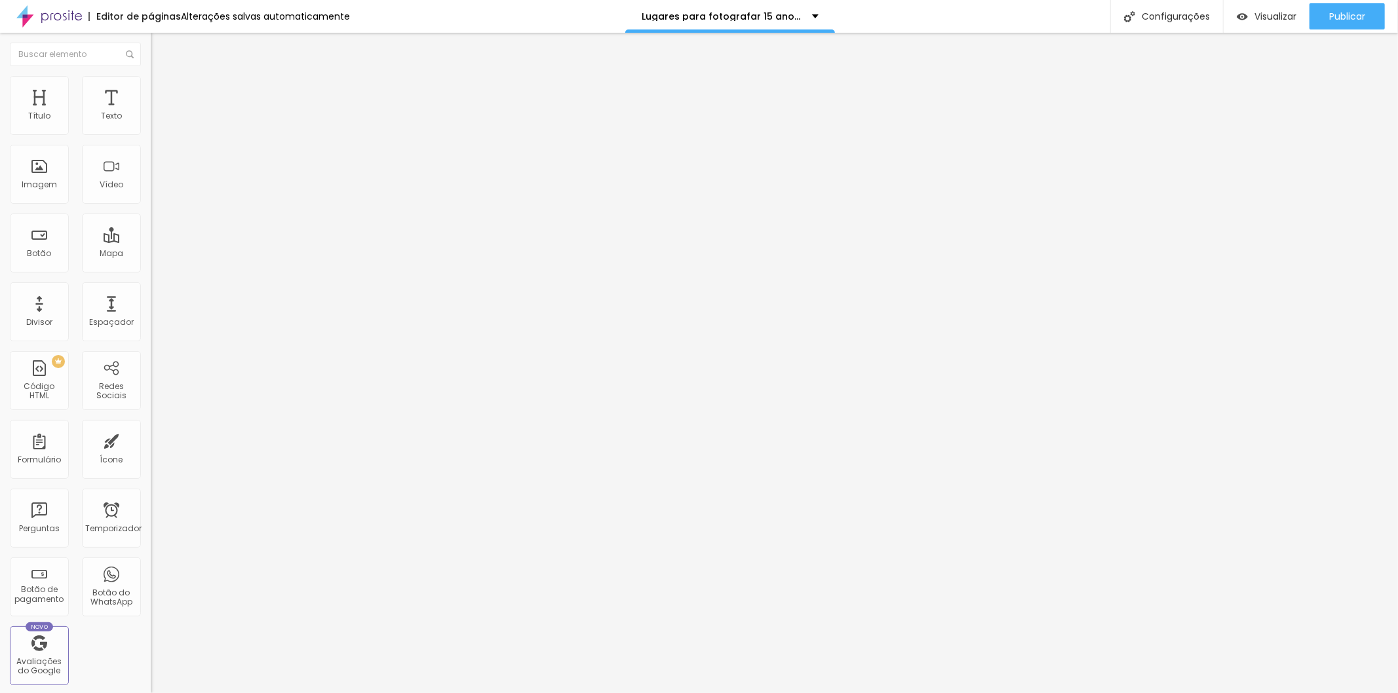
click at [151, 75] on img at bounding box center [157, 69] width 12 height 12
click at [1361, 18] on font "Publicar" at bounding box center [1347, 16] width 36 height 13
click at [1346, 9] on div "Publicar" at bounding box center [1347, 16] width 36 height 26
click at [1266, 15] on font "Visualizar" at bounding box center [1264, 16] width 42 height 13
type input "46"
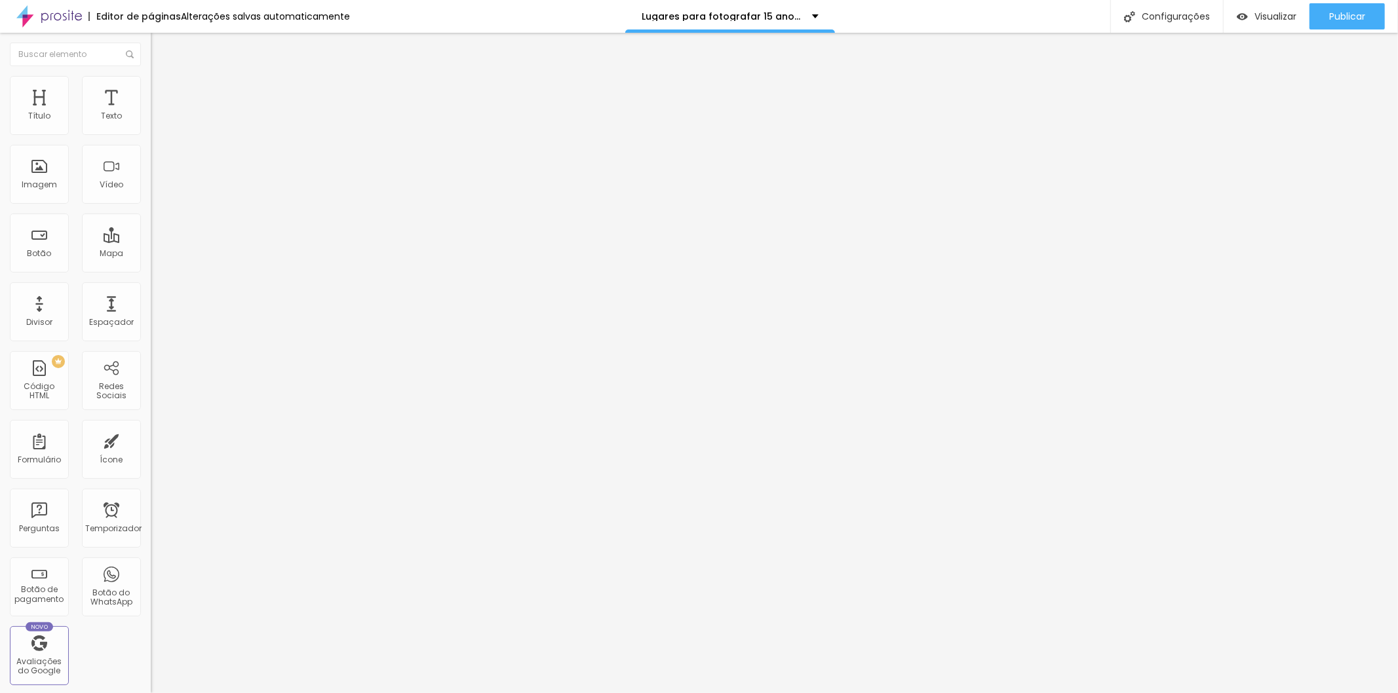
type input "46"
type input "51"
type input "63"
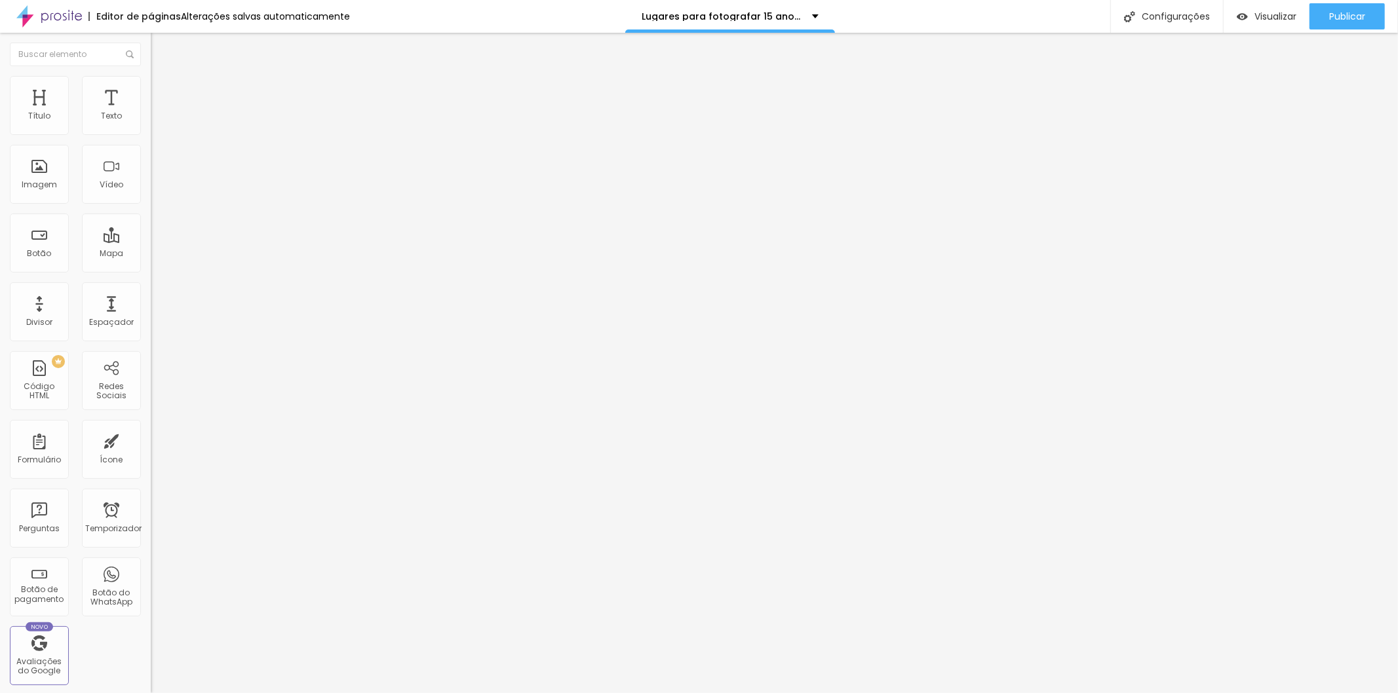
drag, startPoint x: 60, startPoint y: 277, endPoint x: 75, endPoint y: 274, distance: 15.9
type input "63"
click at [151, 309] on input "range" at bounding box center [193, 314] width 85 height 10
click at [1344, 12] on font "Publicar" at bounding box center [1347, 16] width 36 height 13
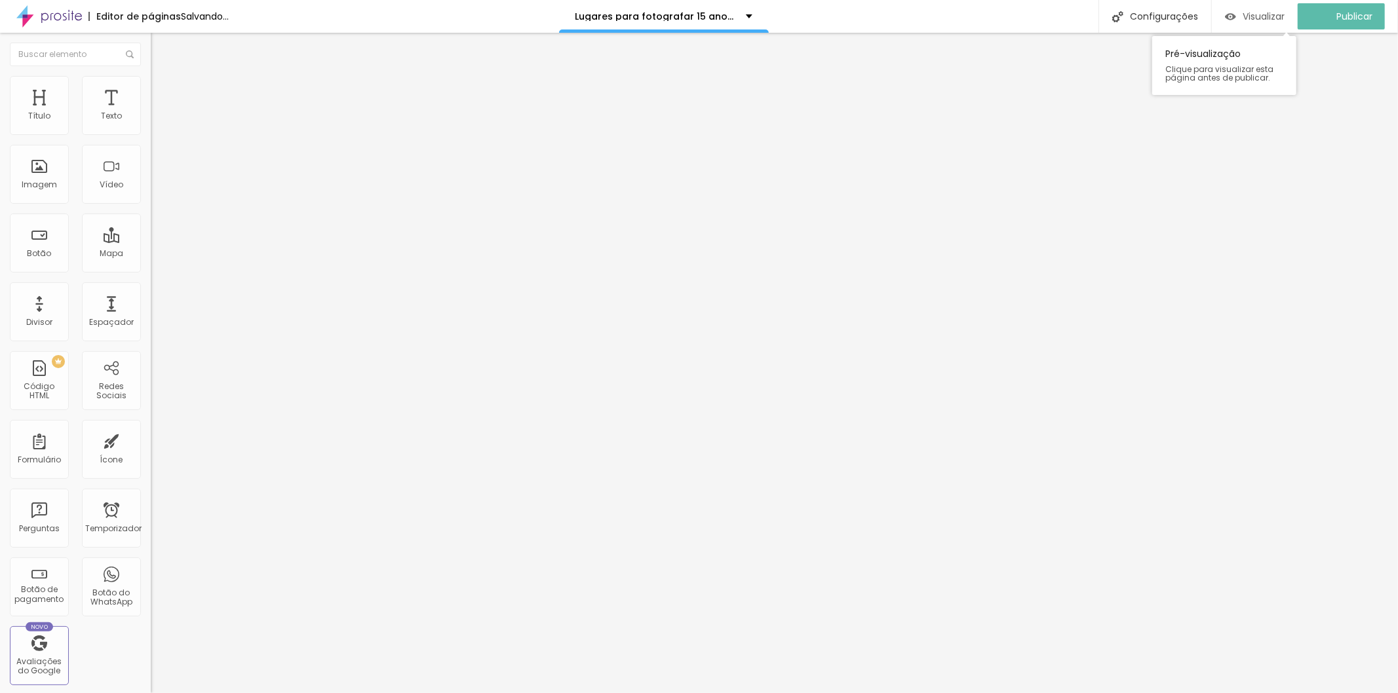
click at [1268, 13] on font "Visualizar" at bounding box center [1264, 16] width 42 height 13
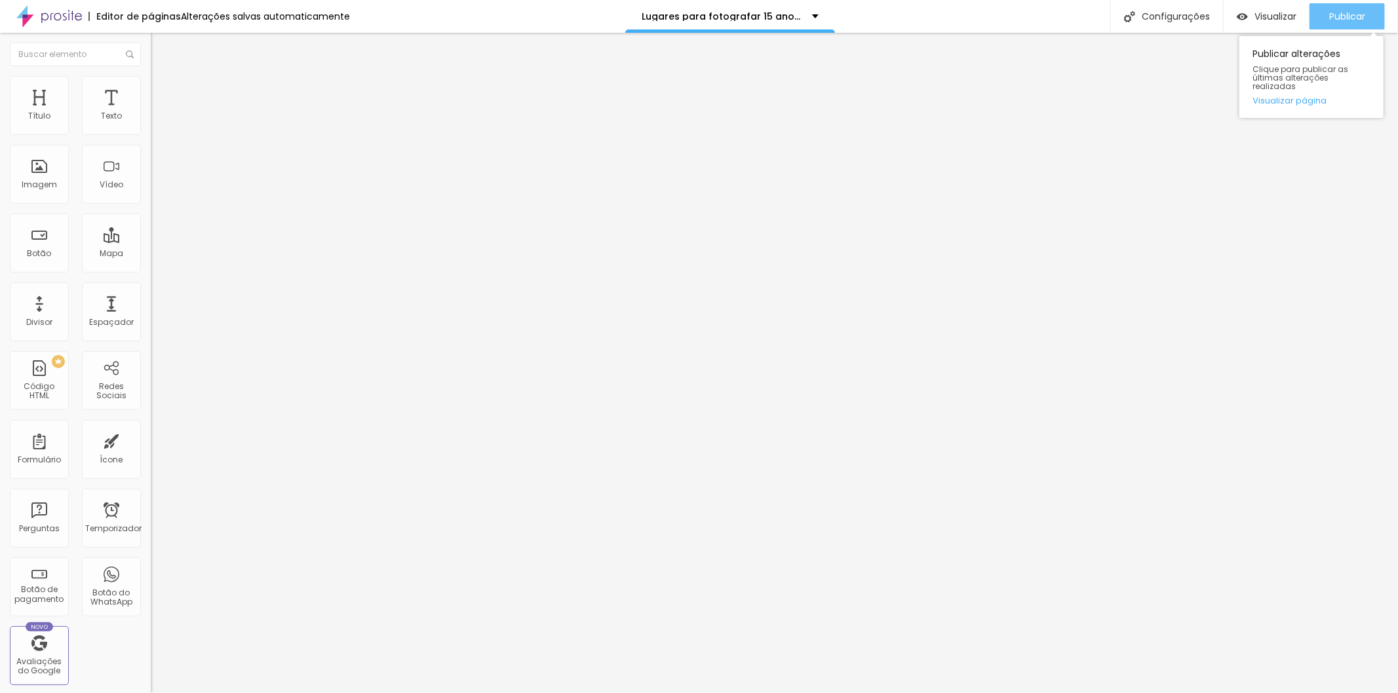
click at [1345, 15] on font "Publicar" at bounding box center [1347, 16] width 36 height 13
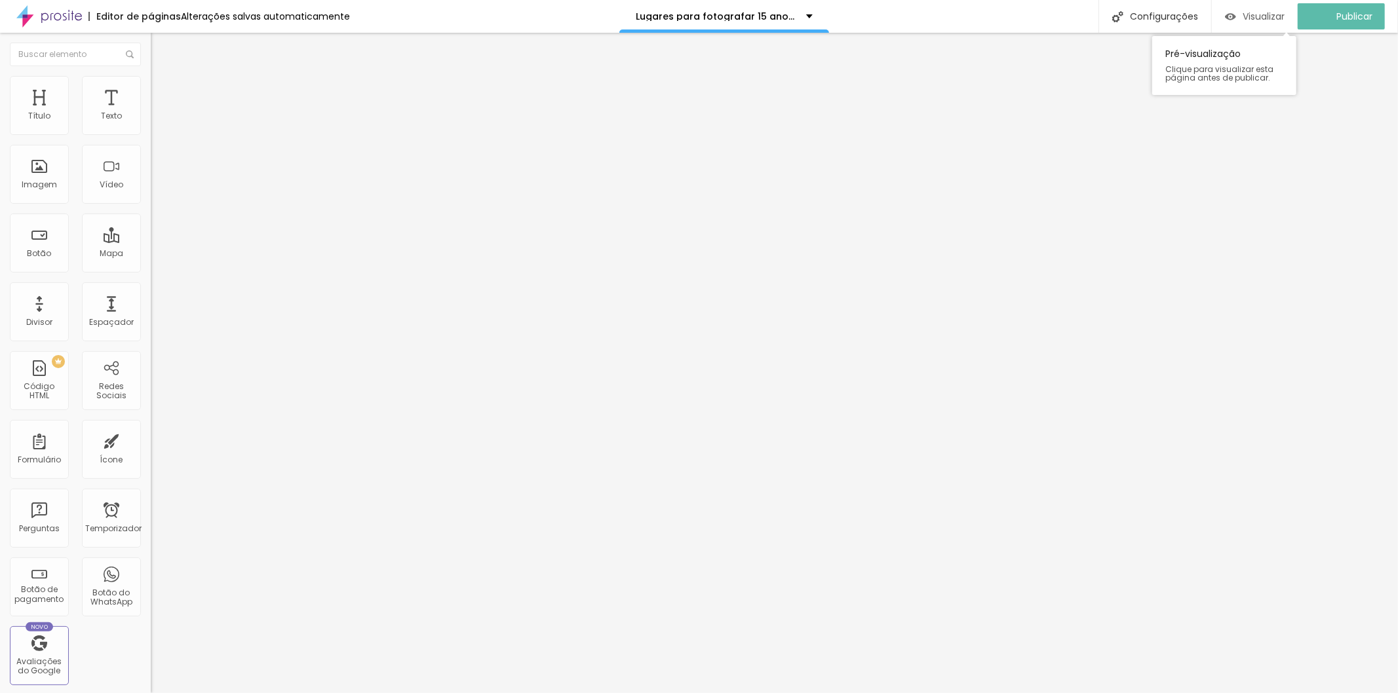
click at [1268, 11] on font "Visualizar" at bounding box center [1264, 16] width 42 height 13
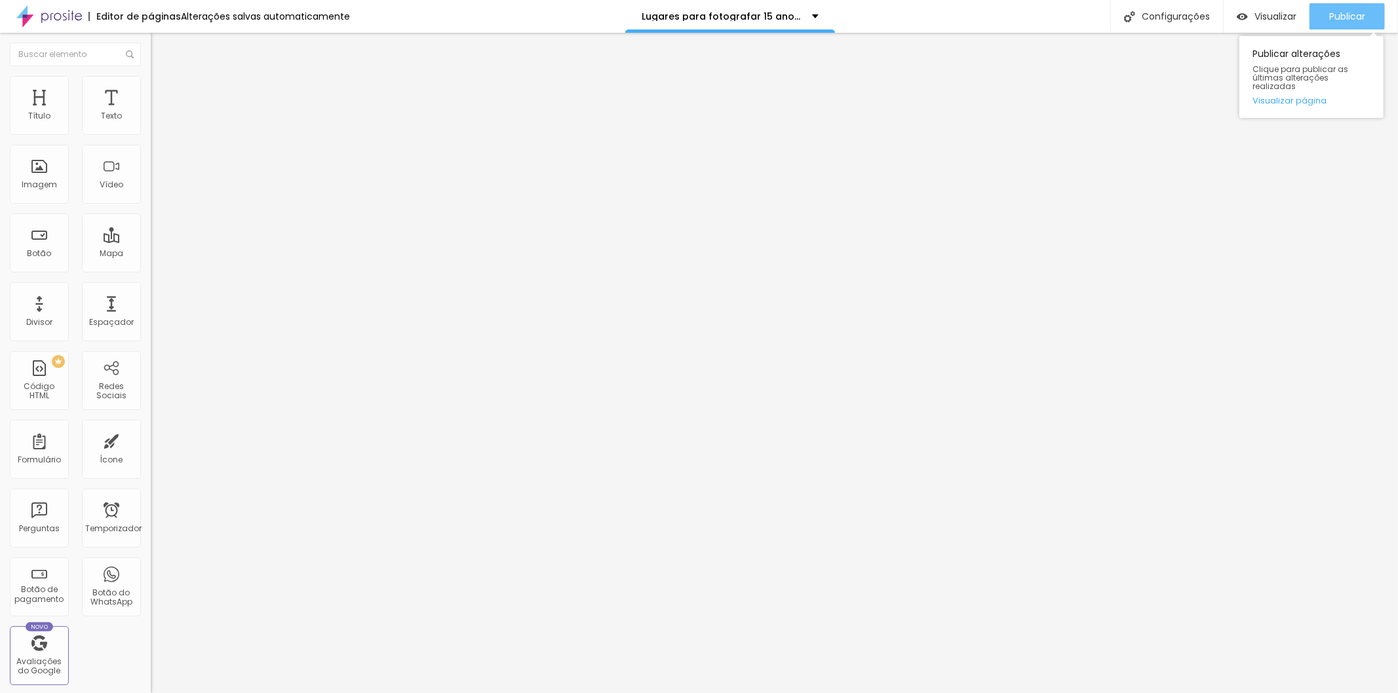
click at [1346, 18] on font "Publicar" at bounding box center [1347, 16] width 36 height 13
click at [1341, 7] on div "Publicar" at bounding box center [1347, 16] width 36 height 26
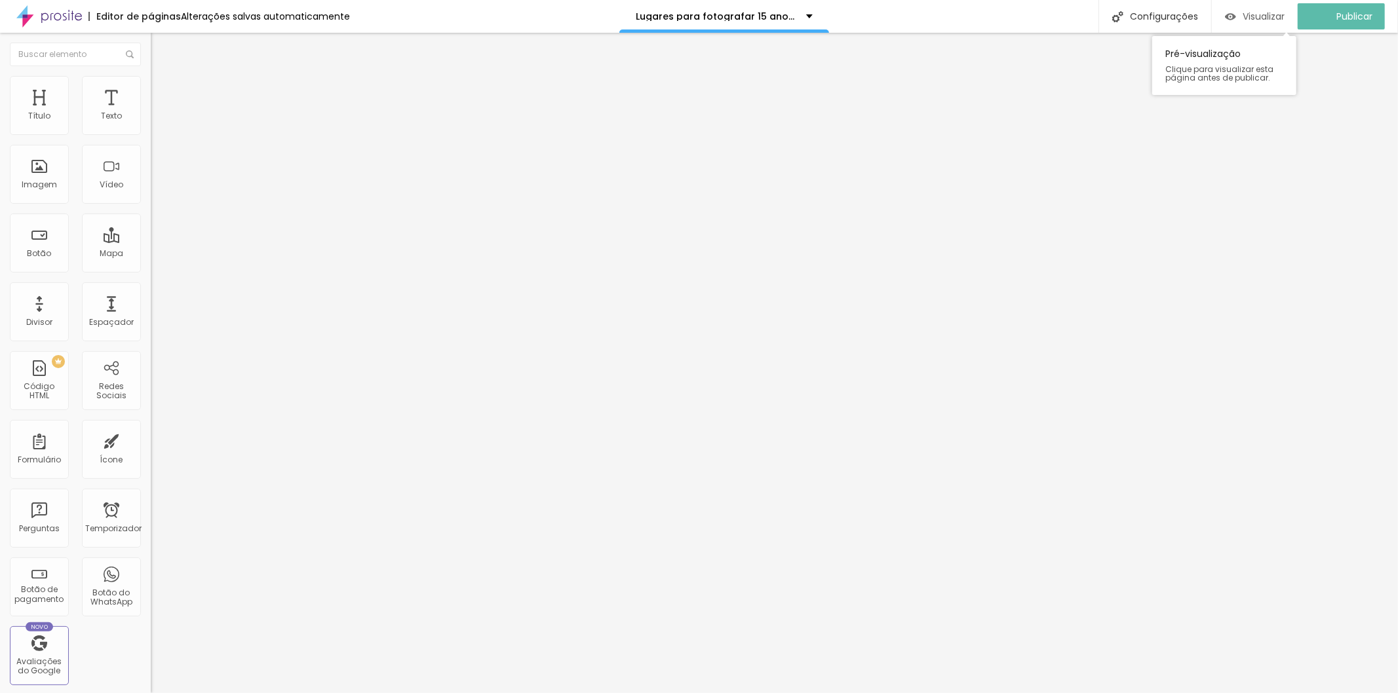
click at [1260, 10] on font "Visualizar" at bounding box center [1264, 16] width 42 height 13
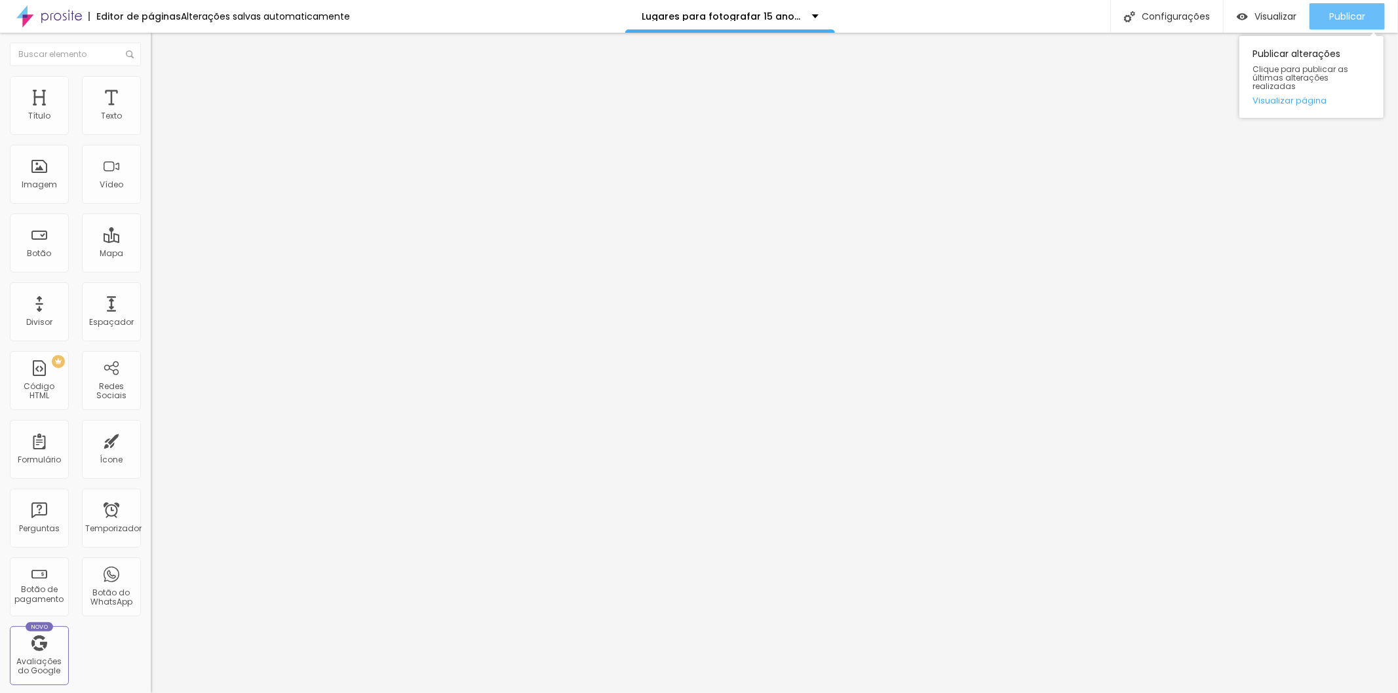
click at [1345, 16] on font "Publicar" at bounding box center [1347, 16] width 36 height 13
click at [1338, 10] on font "Publicar" at bounding box center [1347, 16] width 36 height 13
click at [1339, 15] on font "Publicar" at bounding box center [1347, 16] width 36 height 13
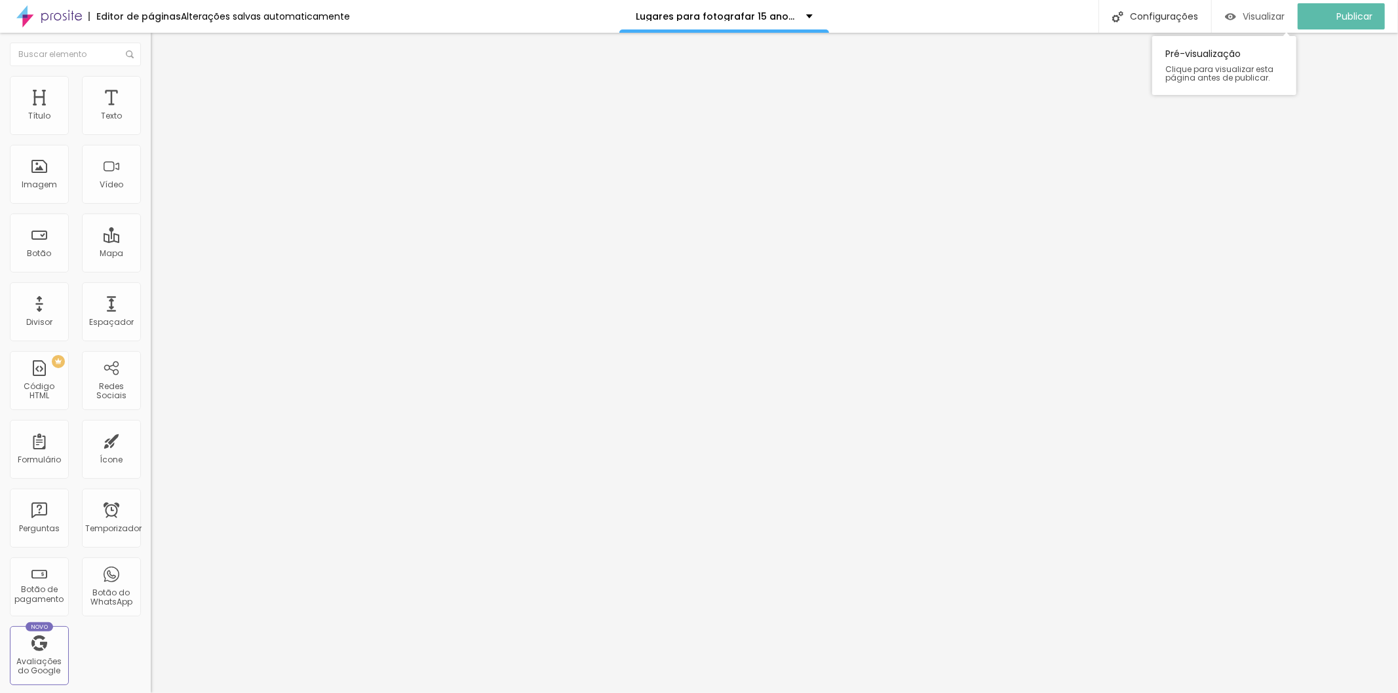
click at [1249, 14] on div "Visualizar" at bounding box center [1255, 16] width 60 height 11
type input "1.1"
type input "1"
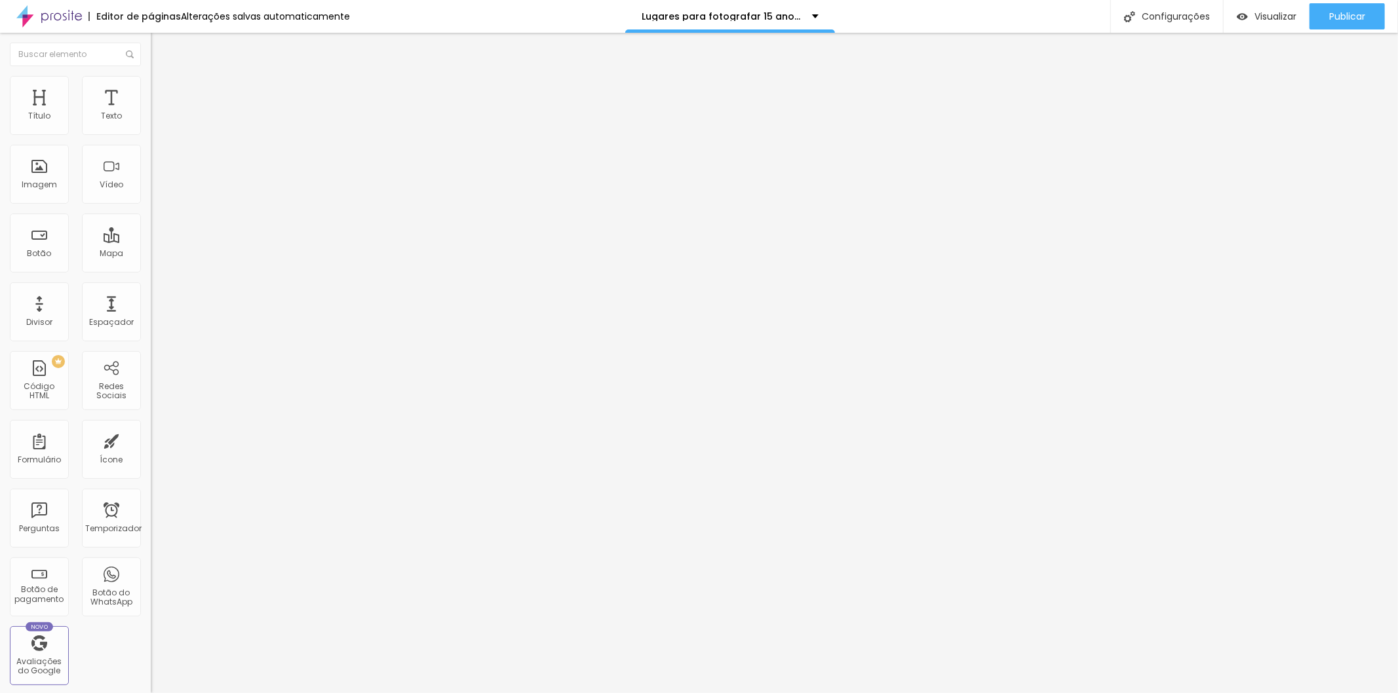
type input "0.9"
type input "0.8"
type input "0.7"
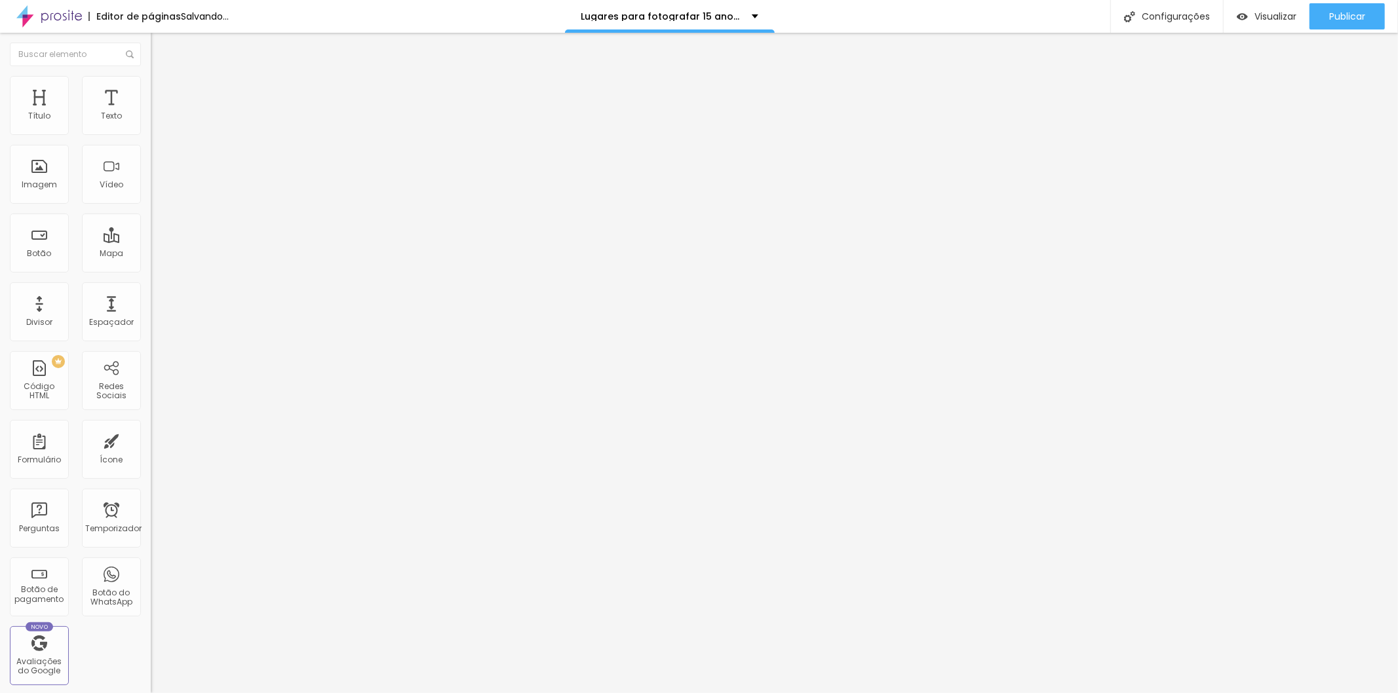
type input "0.7"
type input "0.6"
type input "0.5"
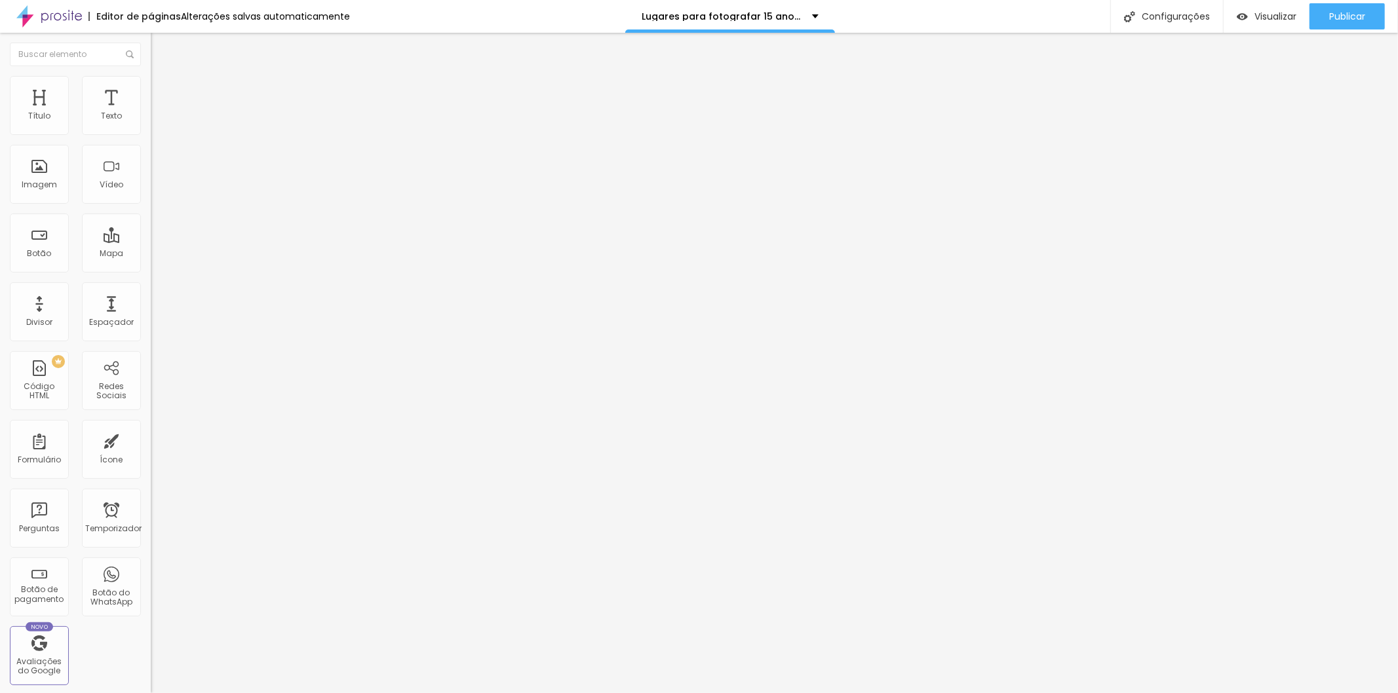
drag, startPoint x: 70, startPoint y: 328, endPoint x: 18, endPoint y: 318, distance: 52.7
type input "0.5"
click at [151, 680] on input "range" at bounding box center [193, 685] width 85 height 10
click at [151, 82] on img at bounding box center [157, 82] width 12 height 12
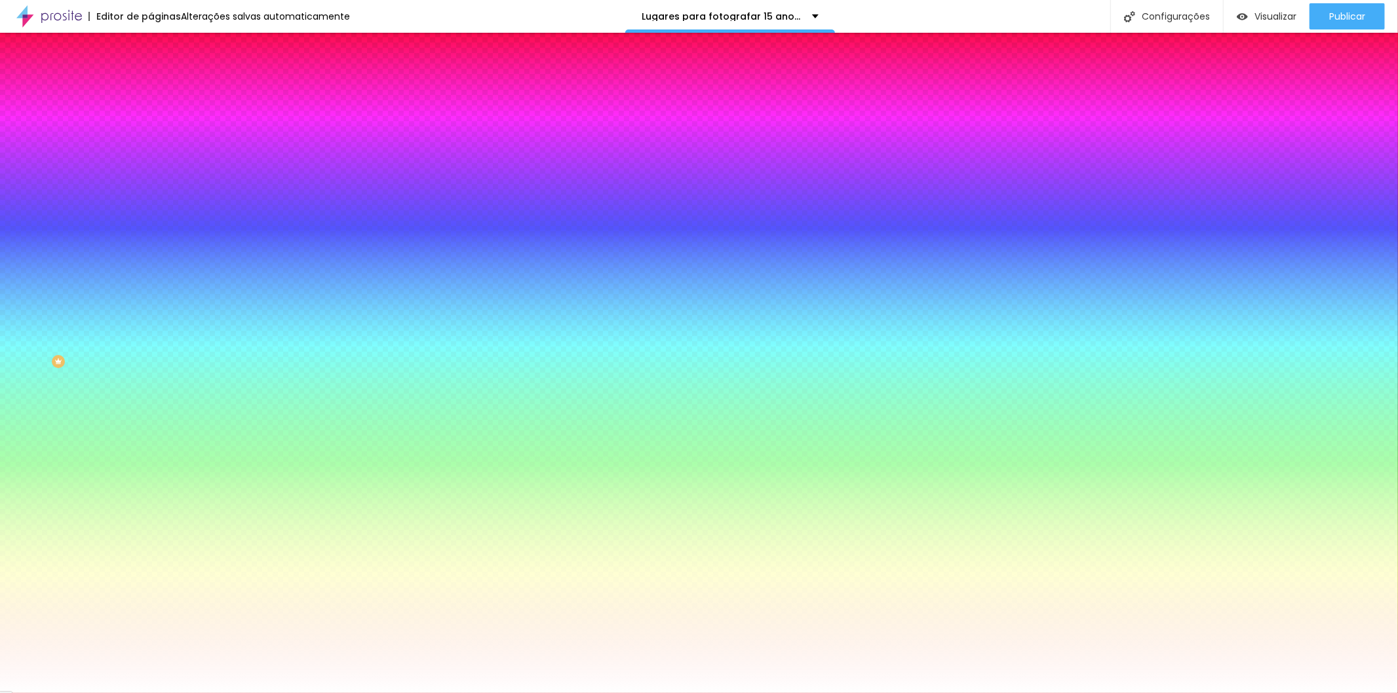
click at [151, 224] on font "DESATIVADO" at bounding box center [175, 222] width 48 height 11
click at [156, 244] on icon "button" at bounding box center [160, 248] width 8 height 8
click at [234, 693] on div at bounding box center [699, 701] width 1398 height 0
click at [192, 339] on div at bounding box center [699, 346] width 1398 height 693
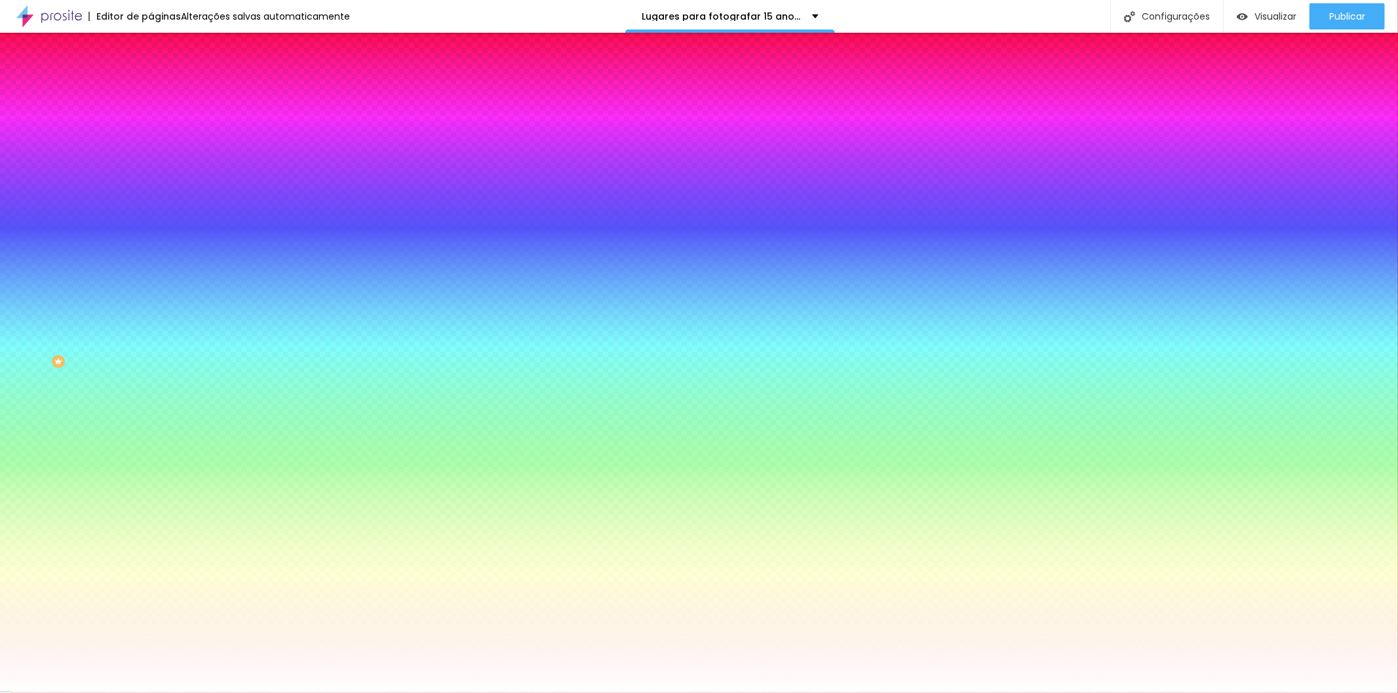
click at [181, 387] on div at bounding box center [699, 346] width 1398 height 693
click at [180, 413] on div at bounding box center [699, 346] width 1398 height 693
type input "#110707"
click at [141, 407] on div at bounding box center [699, 346] width 1398 height 693
click at [299, 693] on div at bounding box center [699, 693] width 1398 height 0
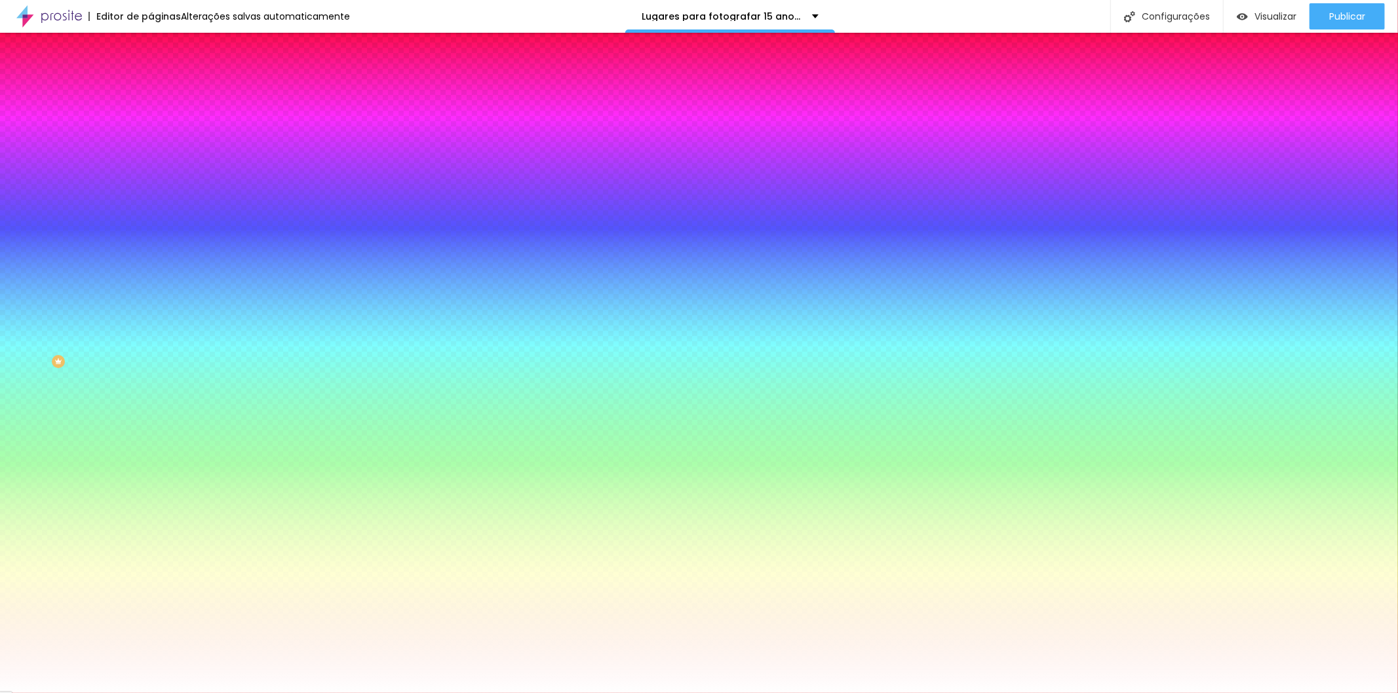
click at [163, 92] on font "Avançado" at bounding box center [184, 97] width 43 height 11
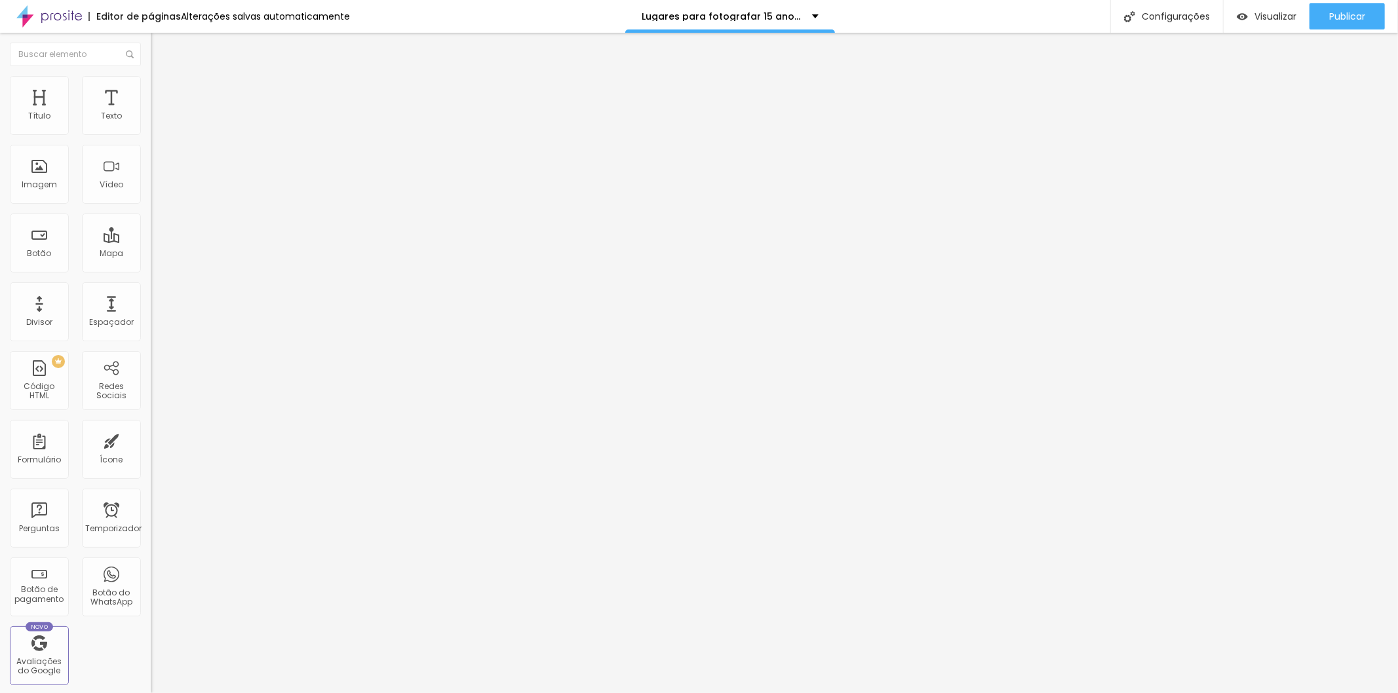
type input "2"
type input "0"
type input "1"
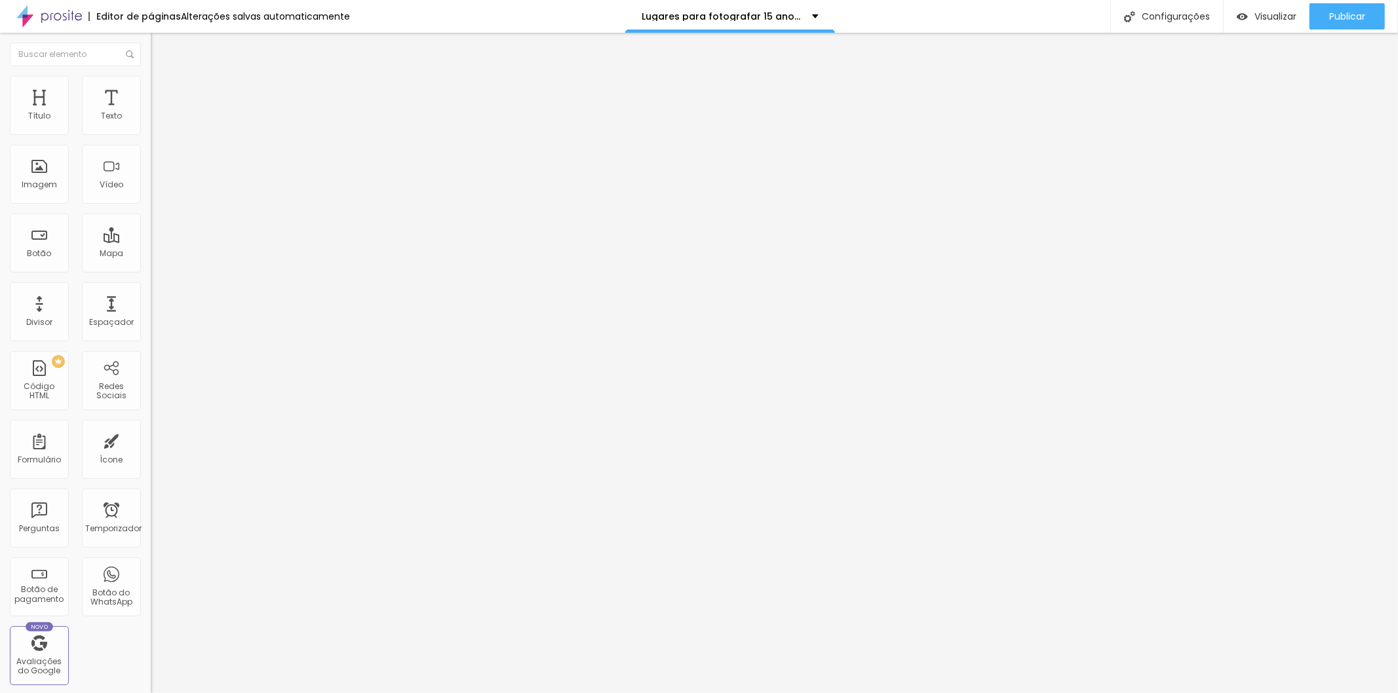
type input "1"
type input "2"
type input "4"
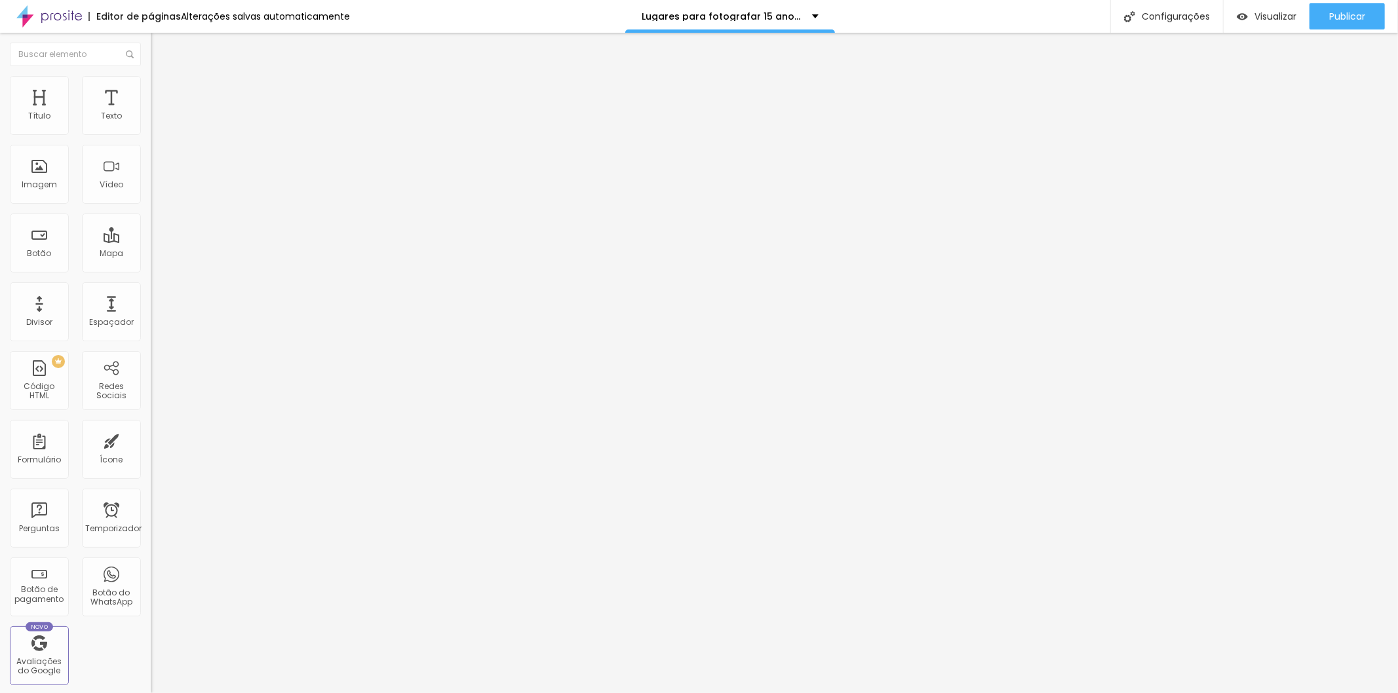
type input "11"
type input "10"
type input "9"
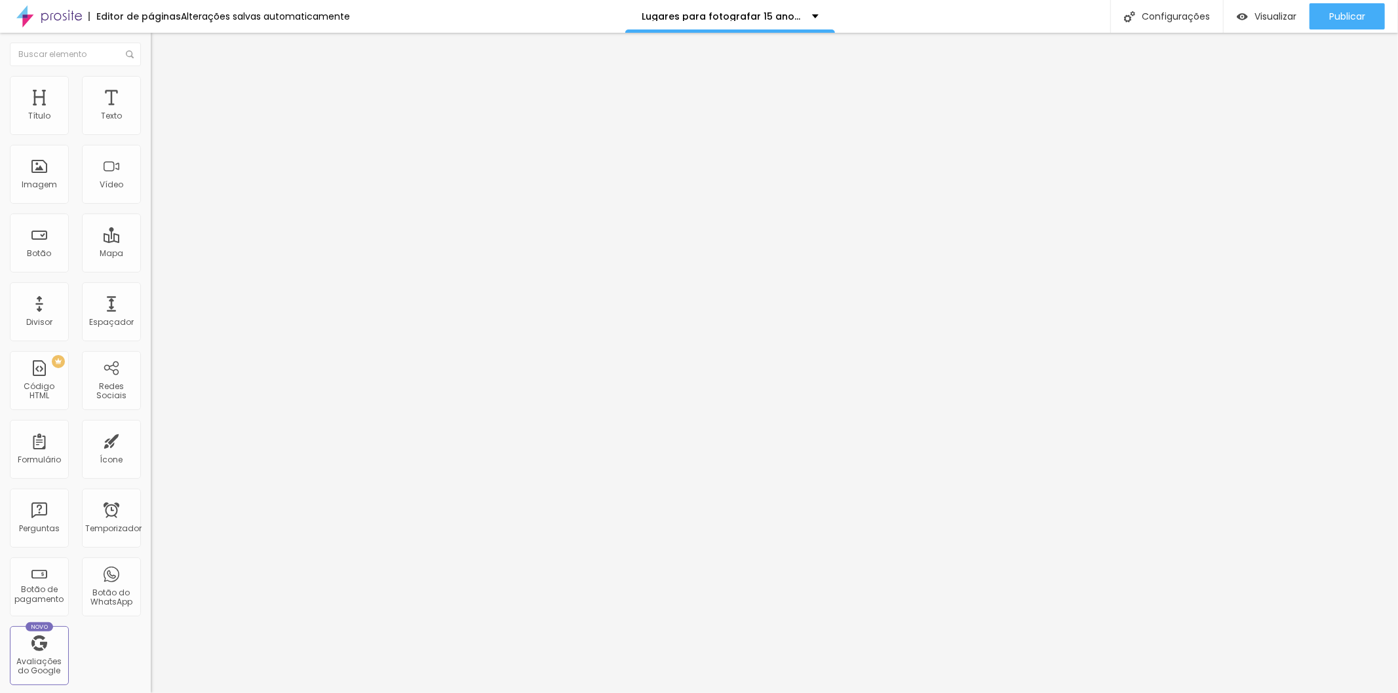
type input "9"
type input "8"
type input "7"
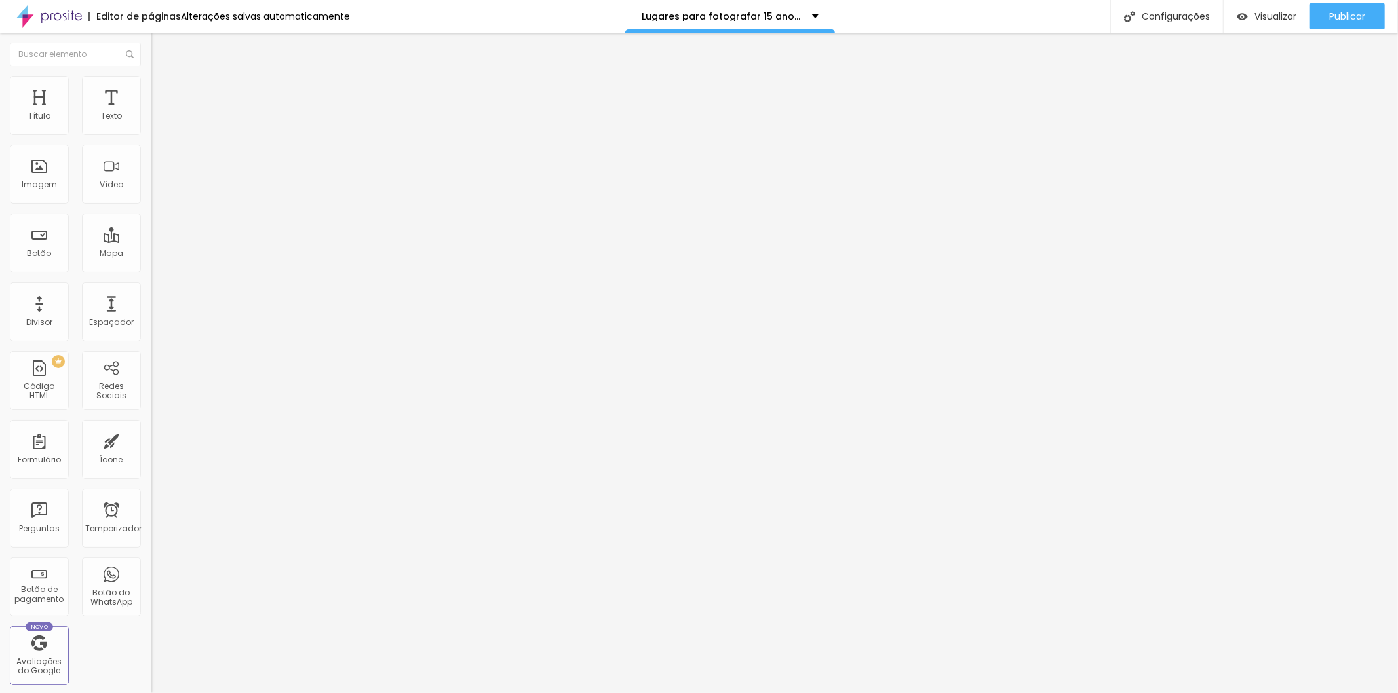
type input "7"
click at [151, 254] on input "range" at bounding box center [193, 259] width 85 height 10
click at [1279, 13] on font "Visualizar" at bounding box center [1275, 16] width 42 height 13
